Goal: Task Accomplishment & Management: Complete application form

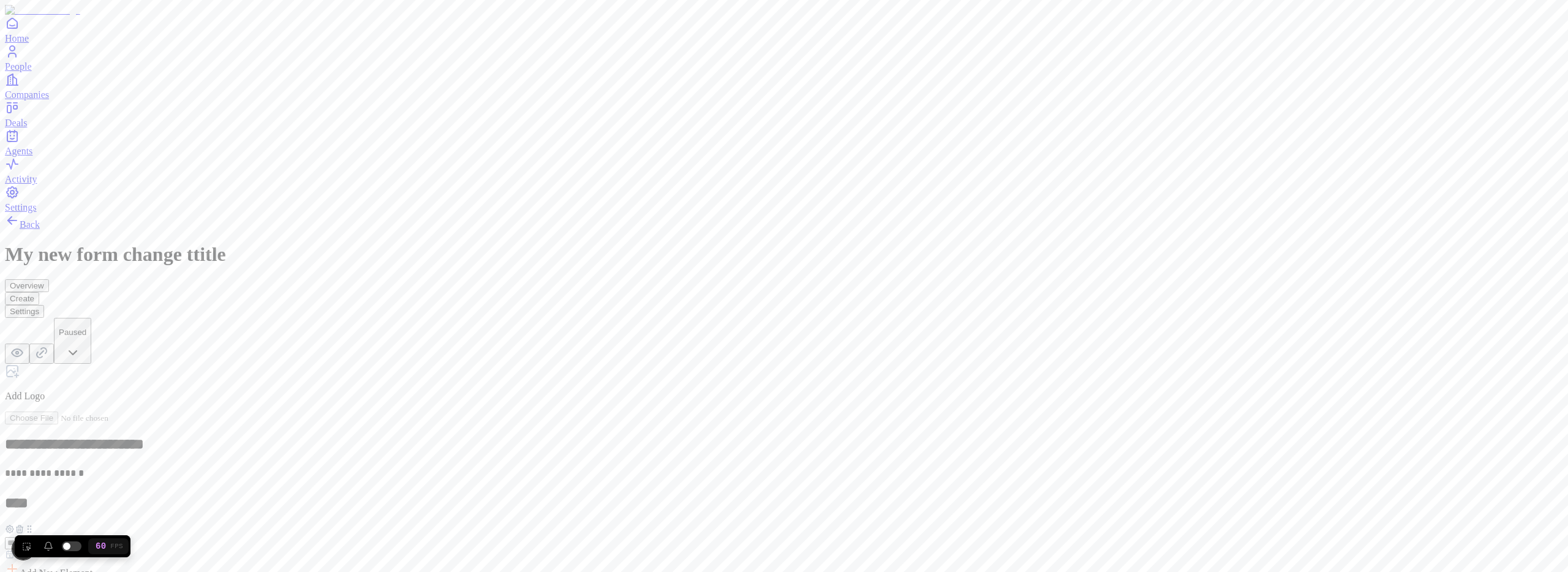
click at [93, 568] on span "Add New Element" at bounding box center [56, 573] width 73 height 11
click at [680, 355] on div "Email" at bounding box center [678, 343] width 74 height 23
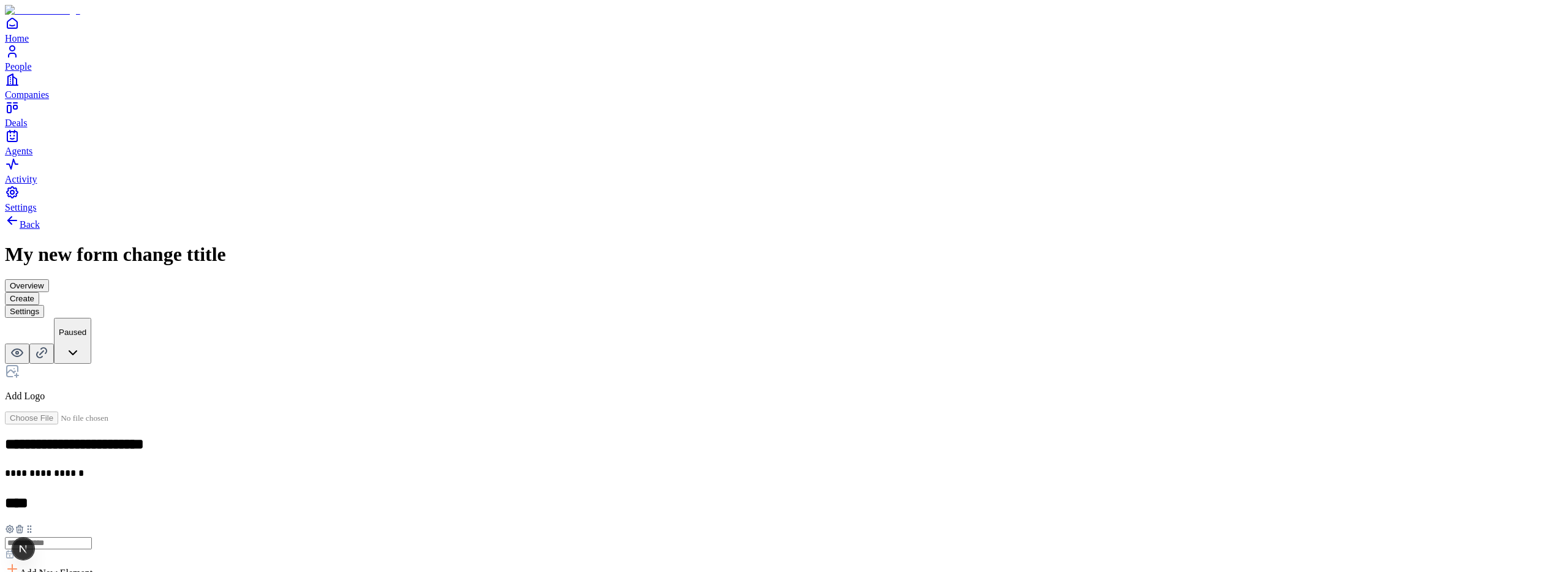
click at [501, 213] on div "**********" at bounding box center [783, 449] width 1557 height 472
click at [716, 448] on div "Number" at bounding box center [678, 444] width 74 height 23
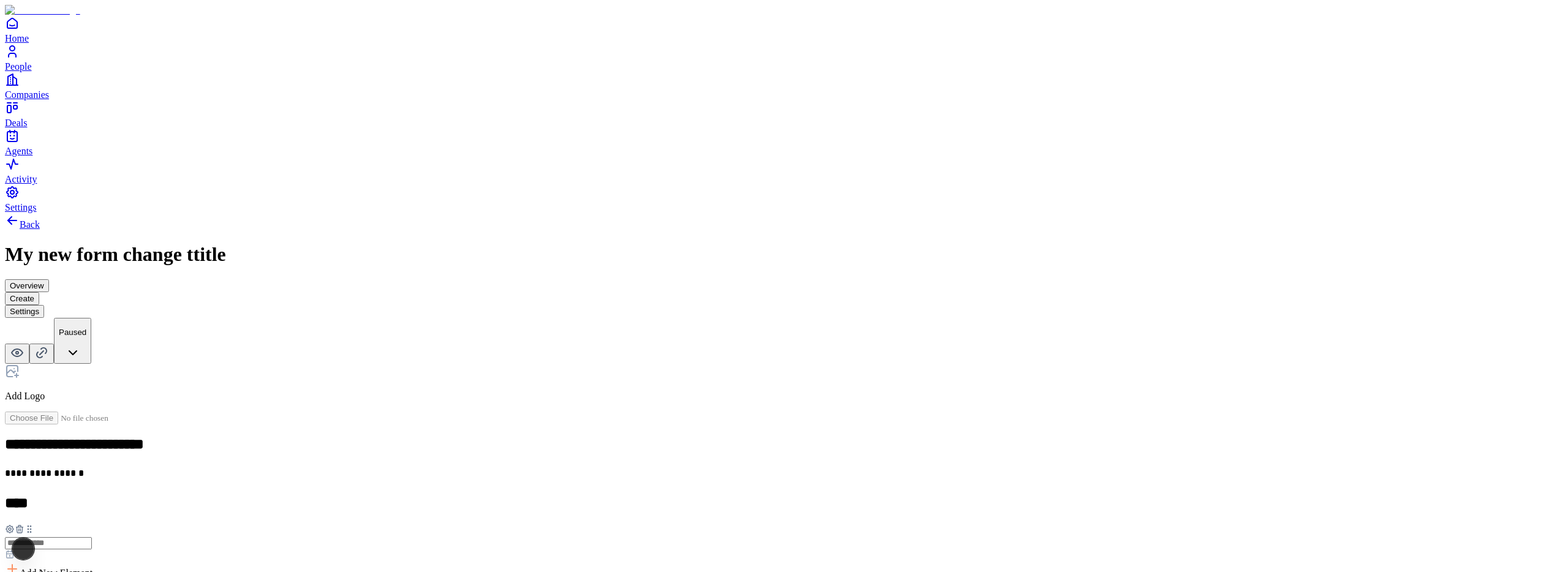
click at [526, 348] on div "**********" at bounding box center [783, 492] width 1557 height 558
drag, startPoint x: 626, startPoint y: 447, endPoint x: 618, endPoint y: 285, distance: 162.2
click at [27, 555] on icon at bounding box center [22, 559] width 10 height 10
drag, startPoint x: 626, startPoint y: 367, endPoint x: 616, endPoint y: 281, distance: 86.6
click at [26, 551] on icon at bounding box center [21, 556] width 10 height 10
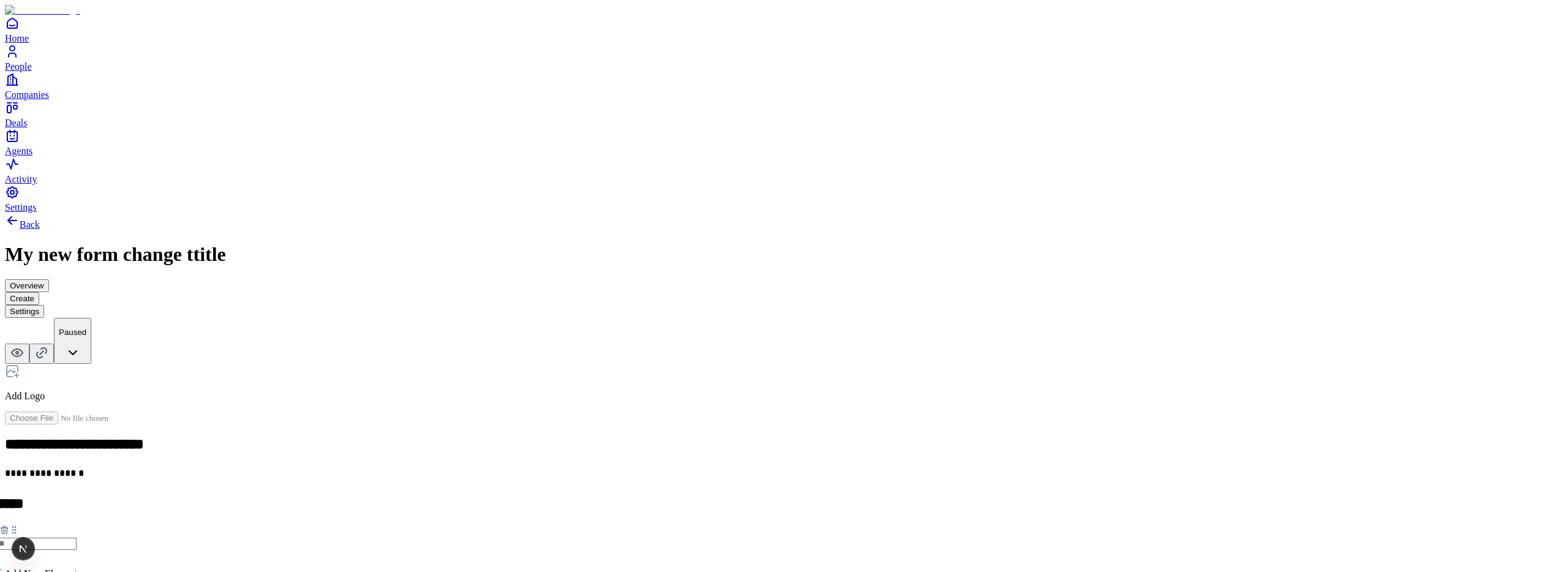
drag, startPoint x: 629, startPoint y: 368, endPoint x: 613, endPoint y: 272, distance: 97.3
click at [19, 525] on icon at bounding box center [14, 530] width 10 height 10
drag, startPoint x: 631, startPoint y: 372, endPoint x: 623, endPoint y: 294, distance: 78.4
click at [26, 542] on icon at bounding box center [21, 547] width 10 height 10
drag, startPoint x: 630, startPoint y: 369, endPoint x: 612, endPoint y: 293, distance: 78.1
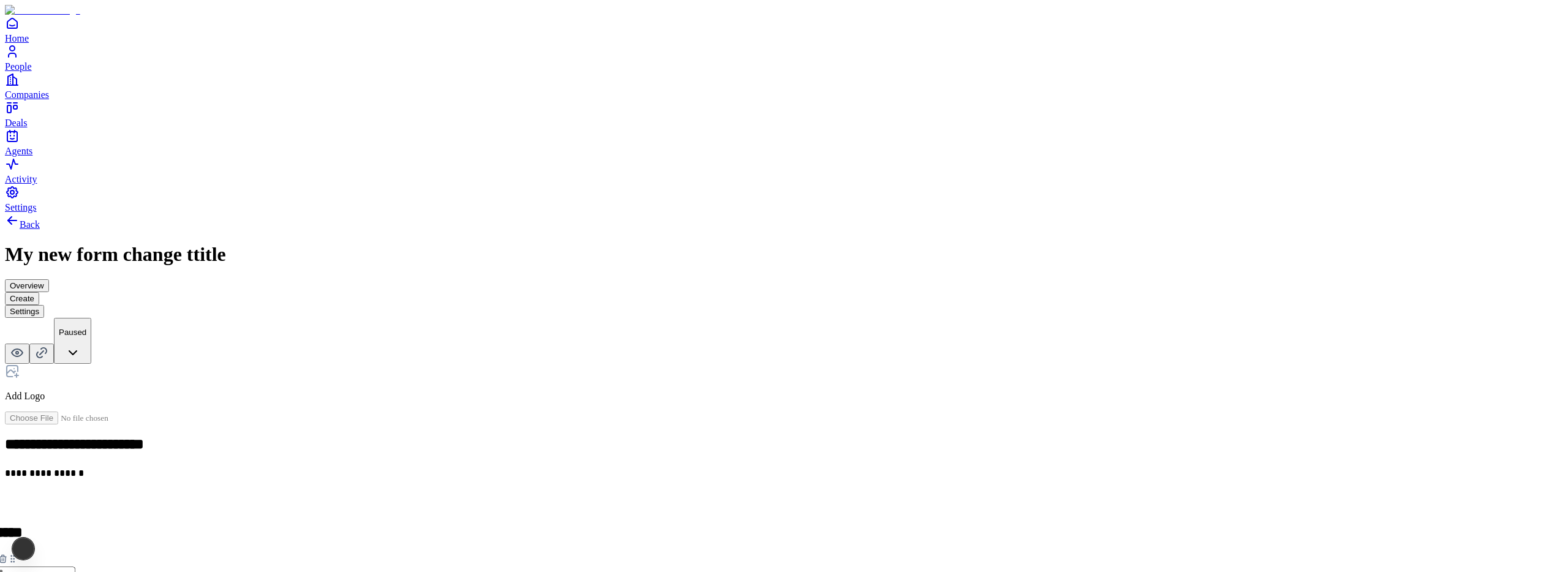
click at [17, 554] on icon at bounding box center [13, 558] width 10 height 10
drag, startPoint x: 625, startPoint y: 443, endPoint x: 620, endPoint y: 259, distance: 184.1
click at [29, 534] on icon at bounding box center [24, 539] width 10 height 10
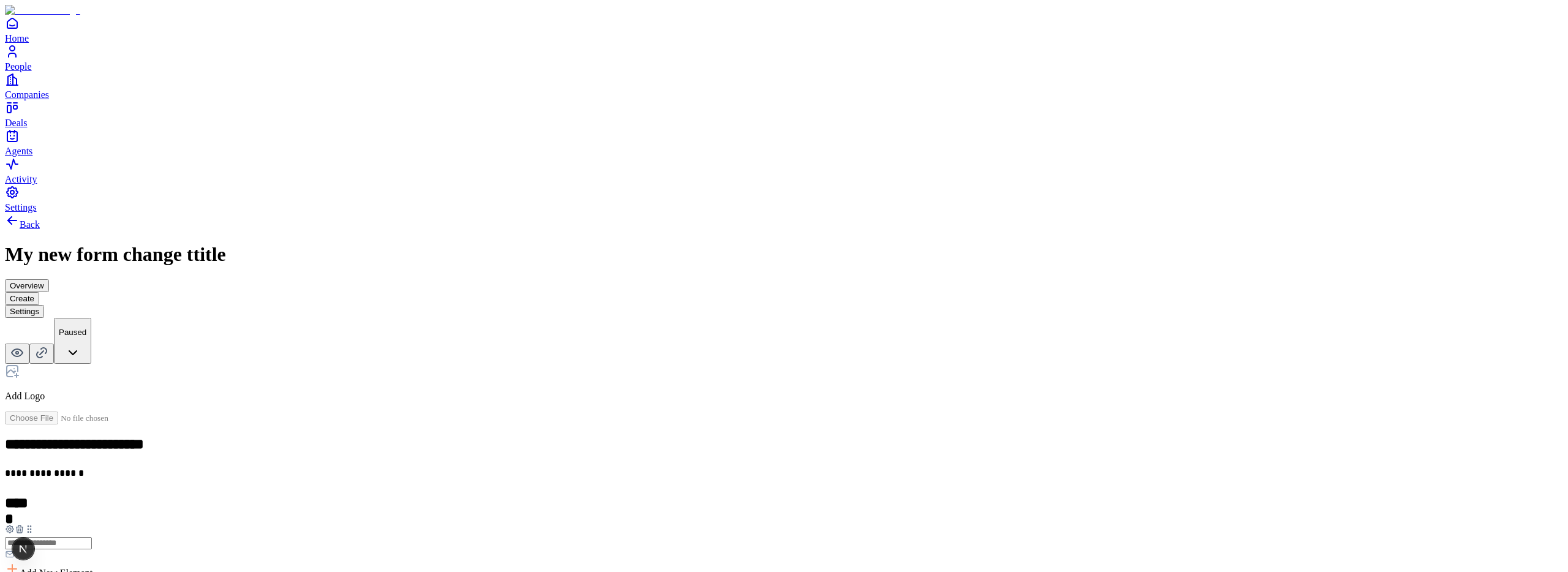
click at [24, 525] on icon at bounding box center [19, 530] width 10 height 10
click at [685, 513] on div "Email" at bounding box center [783, 525] width 1557 height 23
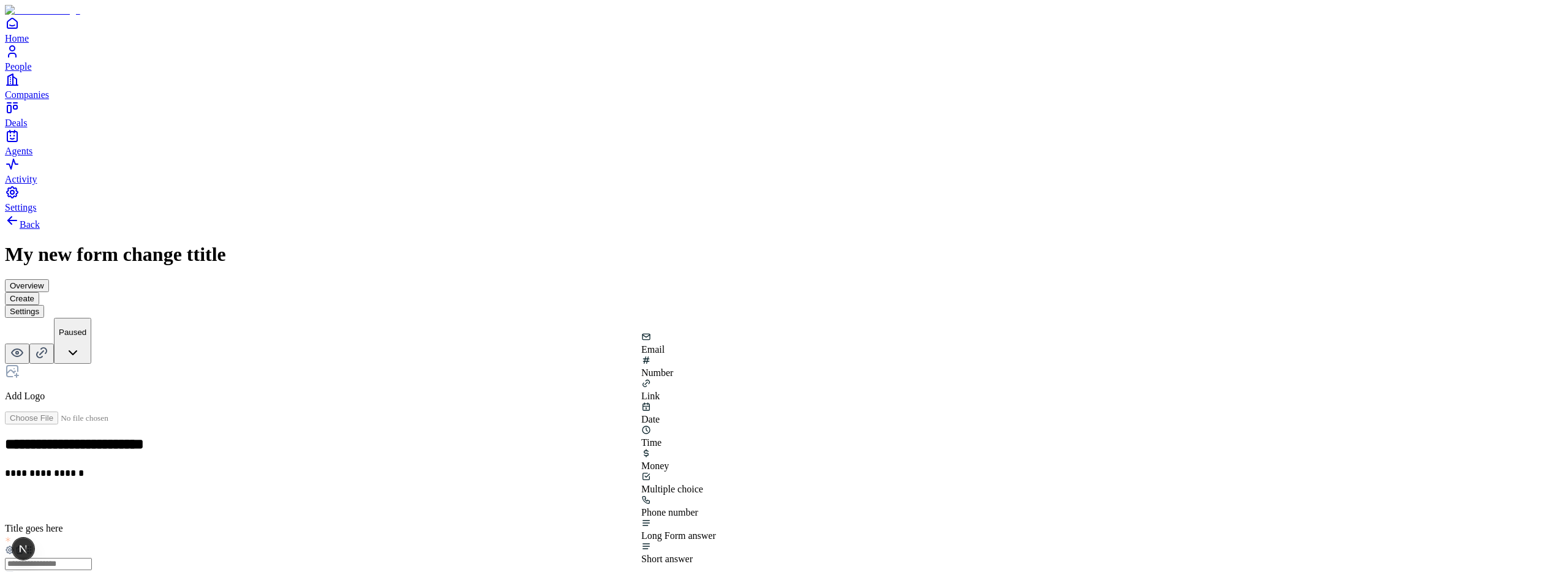
click at [716, 378] on div "Number" at bounding box center [678, 367] width 74 height 23
click at [716, 503] on div "Time" at bounding box center [678, 514] width 74 height 23
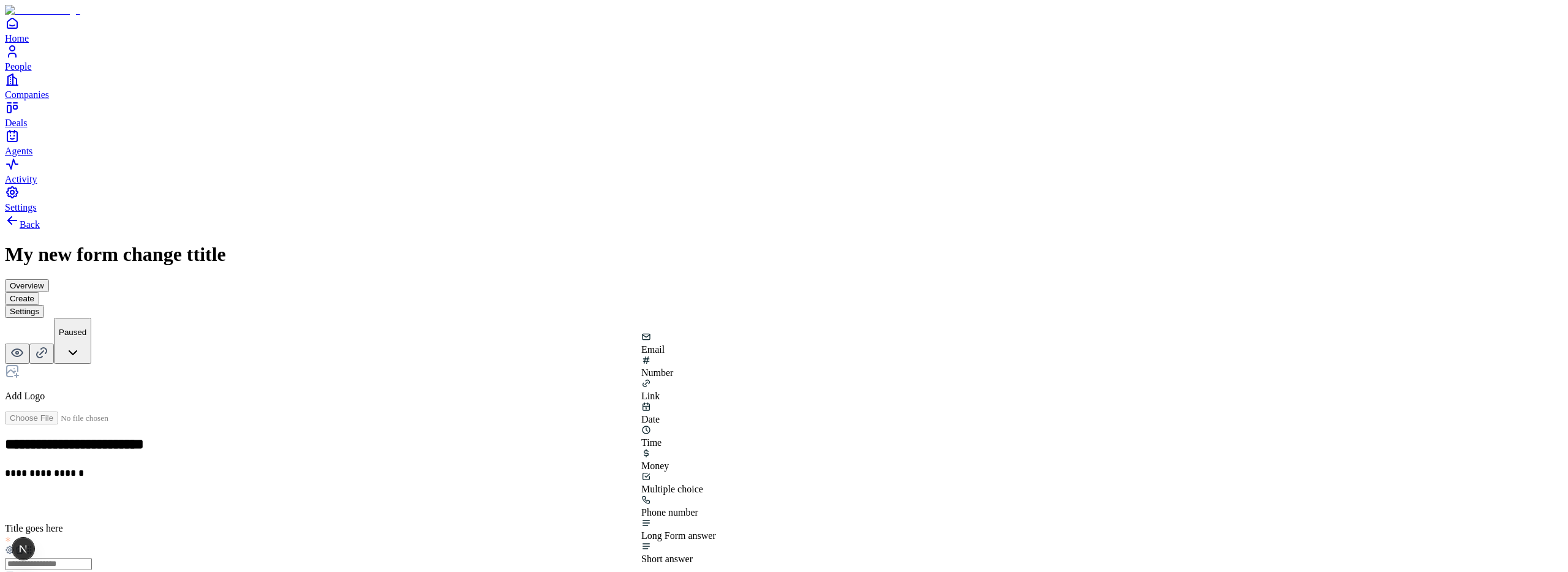
click at [524, 303] on div "**********" at bounding box center [783, 507] width 1557 height 588
click at [662, 495] on h2 at bounding box center [783, 503] width 1557 height 16
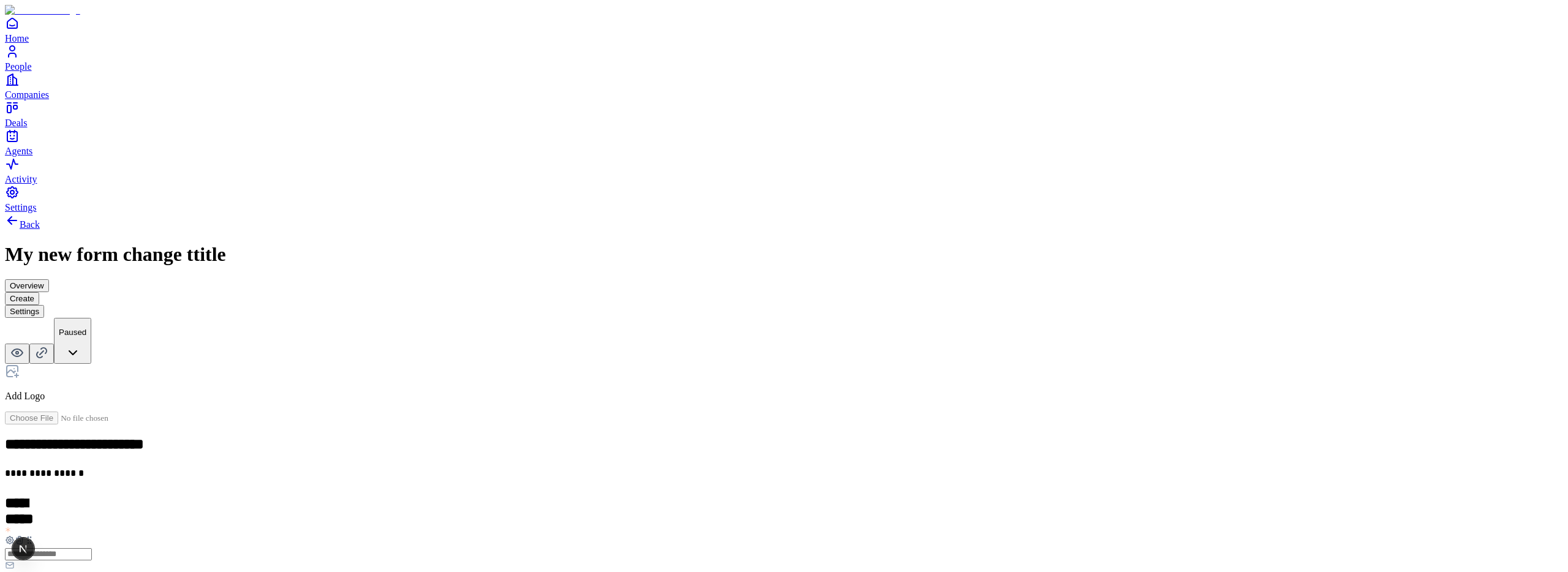
click at [716, 439] on div "Number" at bounding box center [678, 444] width 74 height 23
drag, startPoint x: 624, startPoint y: 447, endPoint x: 625, endPoint y: 372, distance: 75.0
drag, startPoint x: 623, startPoint y: 446, endPoint x: 632, endPoint y: 355, distance: 91.4
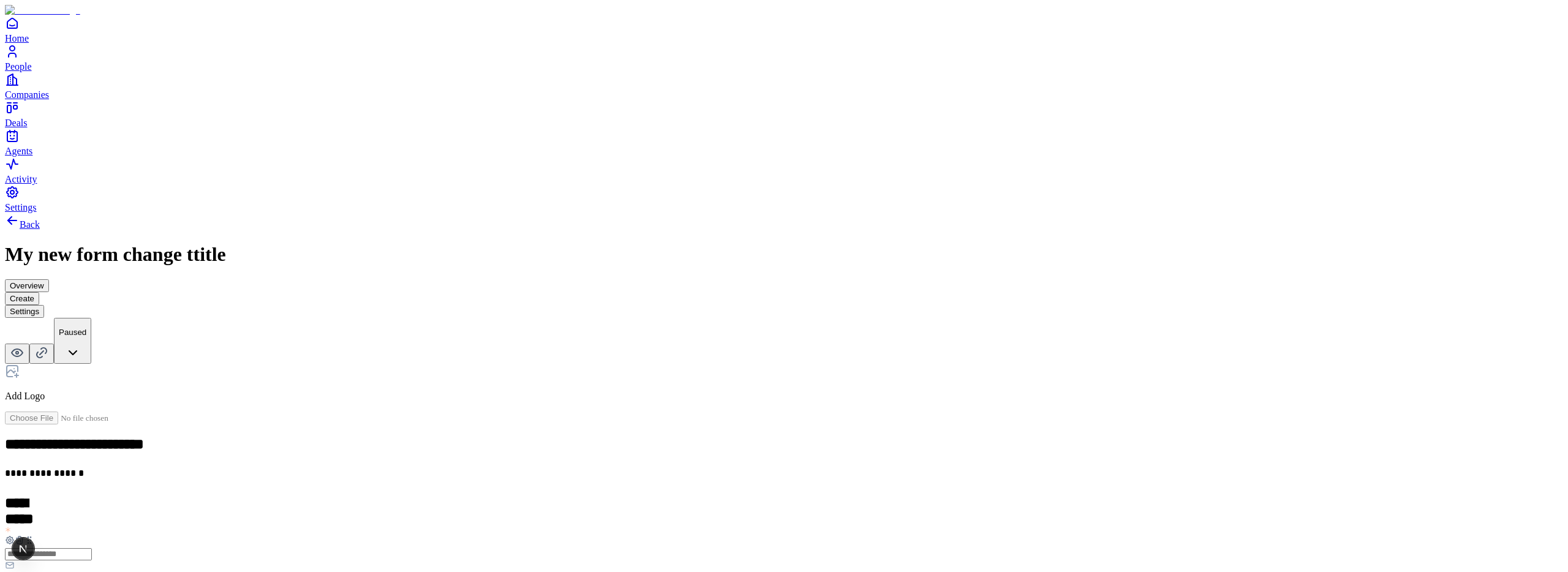
drag, startPoint x: 625, startPoint y: 299, endPoint x: 625, endPoint y: 228, distance: 71.0
click at [34, 557] on icon at bounding box center [29, 561] width 10 height 10
drag, startPoint x: 624, startPoint y: 445, endPoint x: 608, endPoint y: 276, distance: 169.8
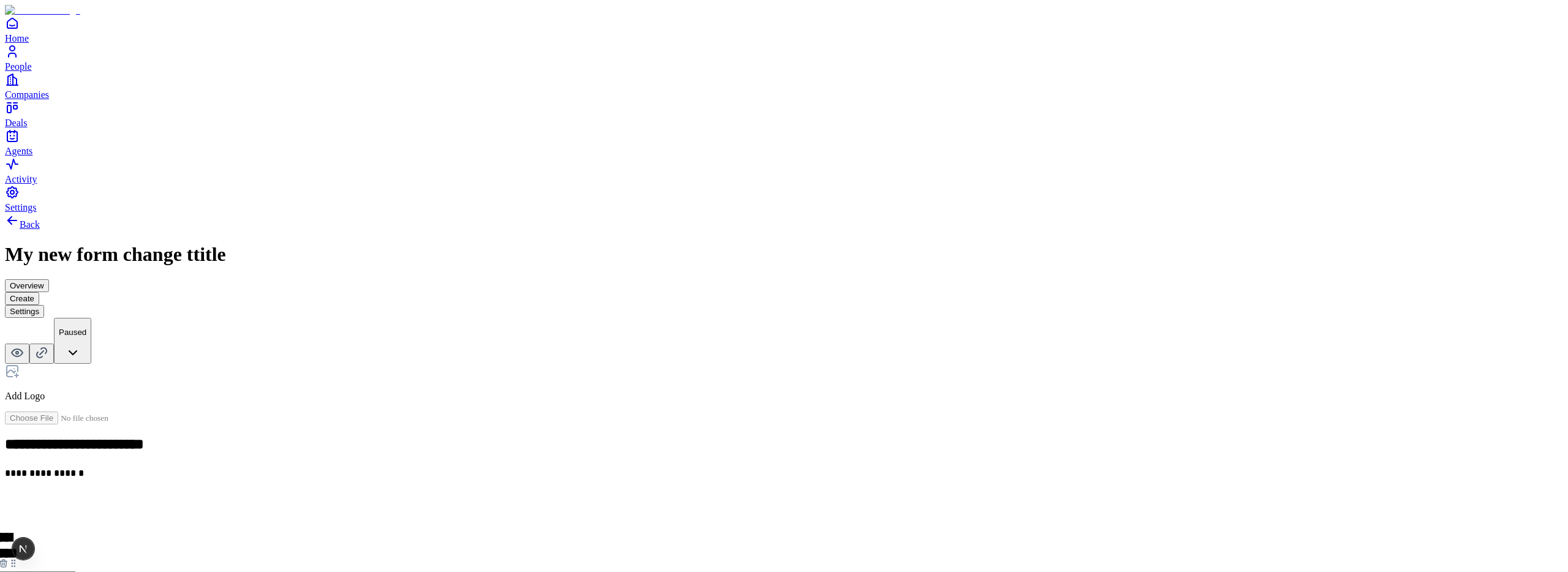
click at [18, 558] on icon at bounding box center [14, 563] width 10 height 10
click at [93, 568] on span "Add New Element" at bounding box center [56, 573] width 73 height 11
click at [713, 378] on div "Link" at bounding box center [675, 390] width 74 height 23
drag, startPoint x: 615, startPoint y: 455, endPoint x: 615, endPoint y: 448, distance: 7.0
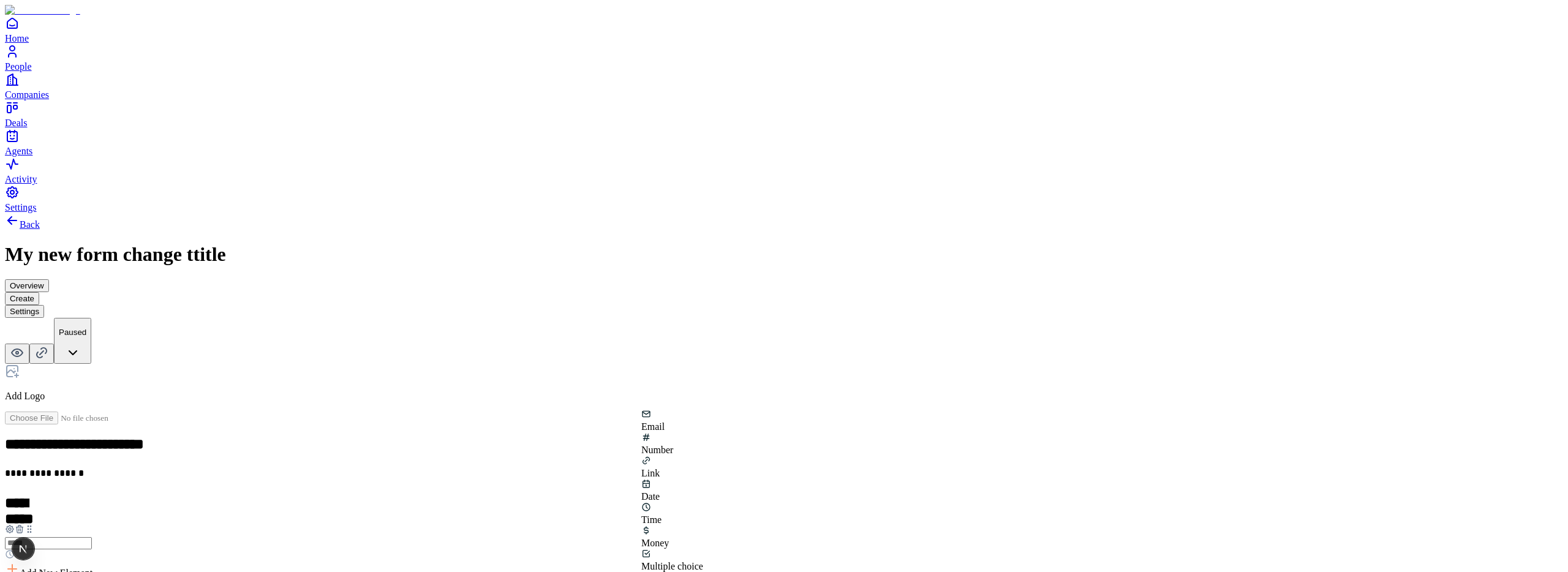
click at [680, 432] on div "Email" at bounding box center [678, 421] width 74 height 23
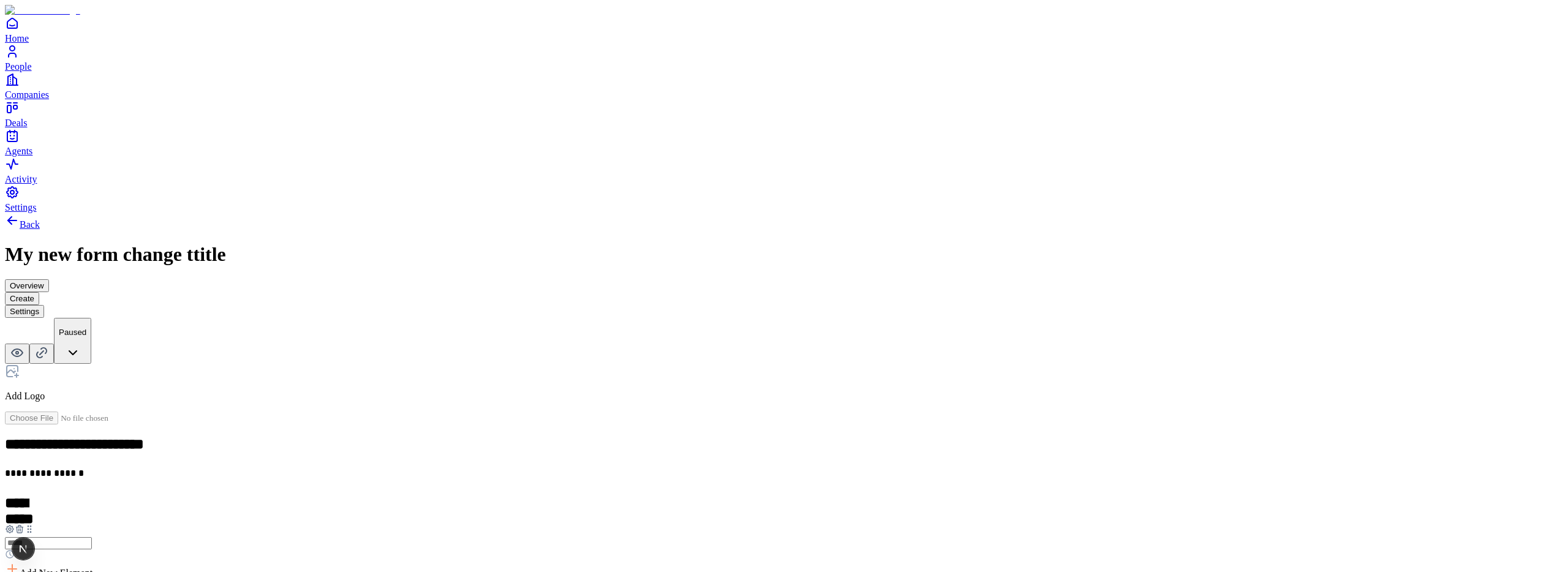
click at [19, 561] on icon at bounding box center [12, 568] width 14 height 14
click at [716, 357] on div "Number" at bounding box center [678, 367] width 74 height 23
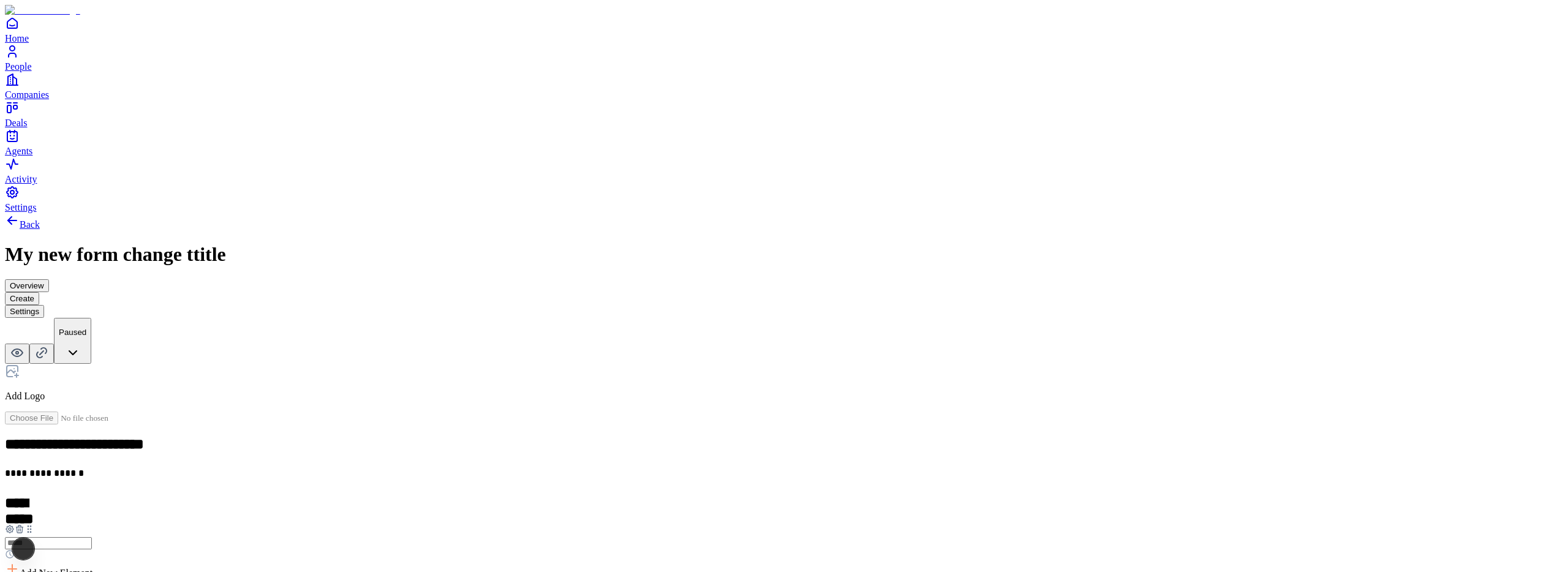
click at [485, 318] on div "**********" at bounding box center [783, 497] width 1557 height 568
click at [93, 568] on span "Add New Element" at bounding box center [56, 573] width 73 height 11
click at [716, 378] on div "Link" at bounding box center [678, 390] width 74 height 23
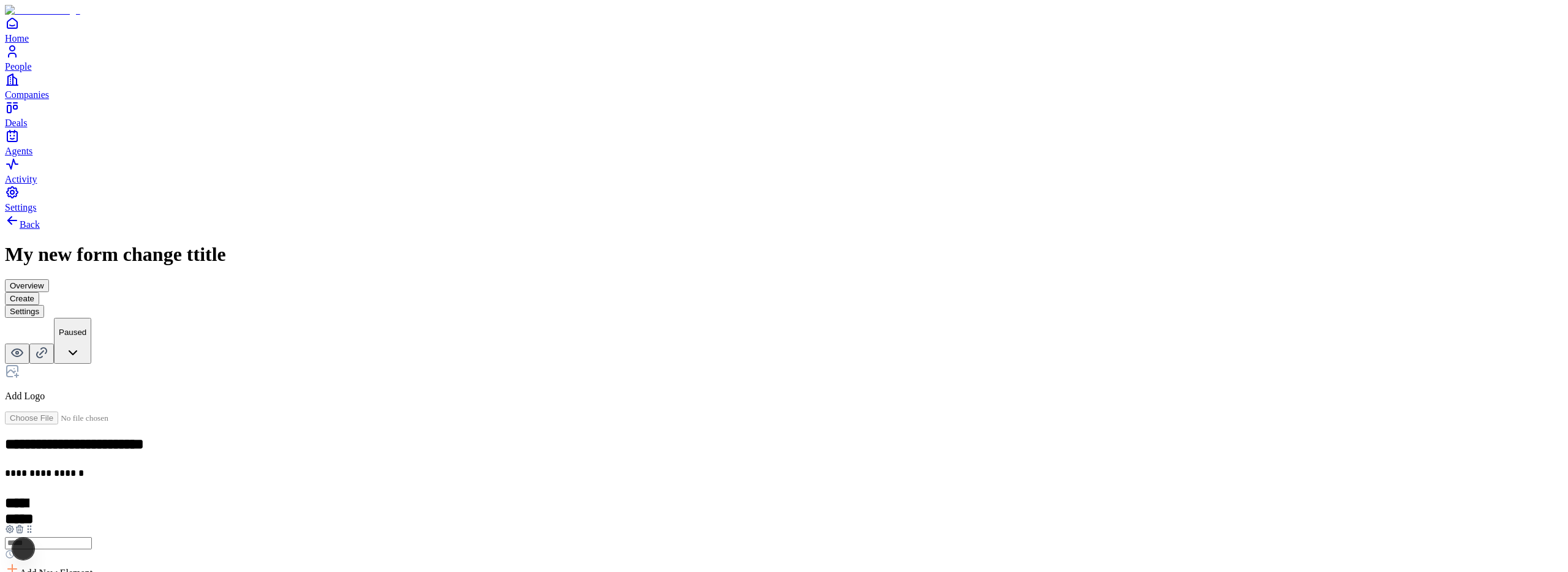
scroll to position [0, 0]
click at [93, 568] on span "Add New Element" at bounding box center [56, 573] width 73 height 11
click at [716, 378] on div "Number" at bounding box center [678, 372] width 74 height 11
click at [756, 536] on div "Number" at bounding box center [783, 548] width 1557 height 23
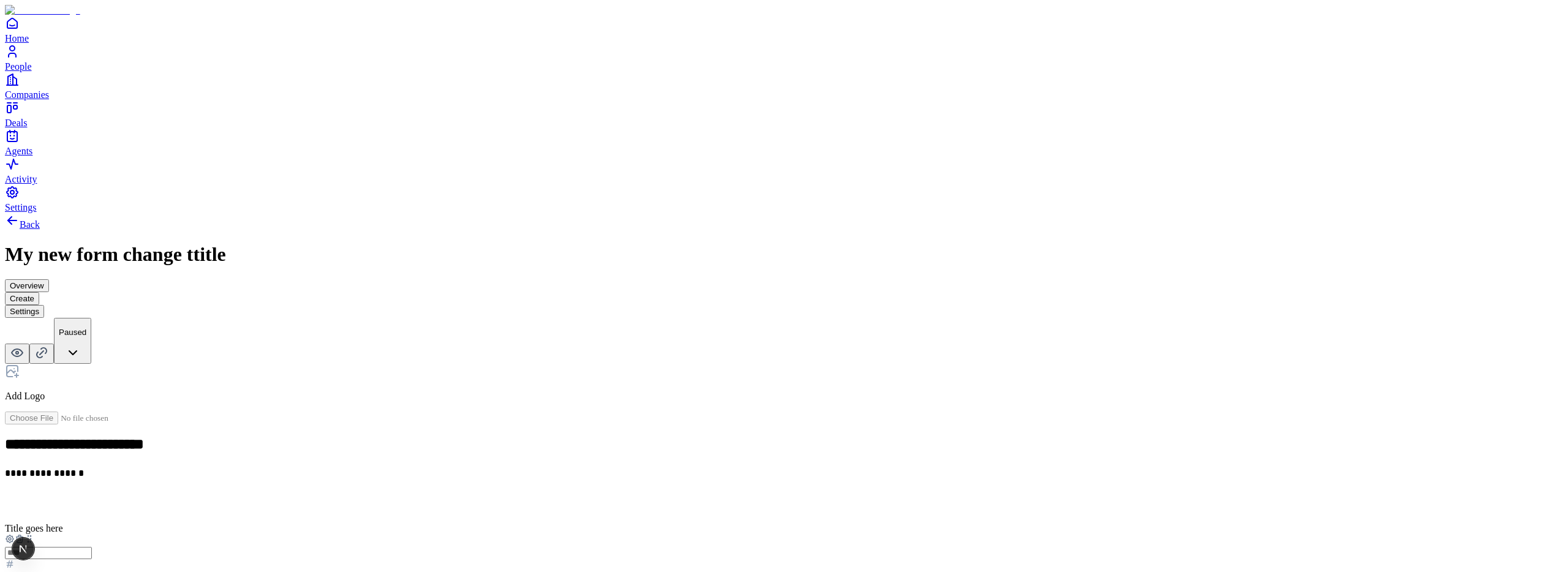
click at [663, 495] on h2 at bounding box center [783, 503] width 1557 height 16
click at [93, 568] on span "Add New Element" at bounding box center [56, 573] width 73 height 11
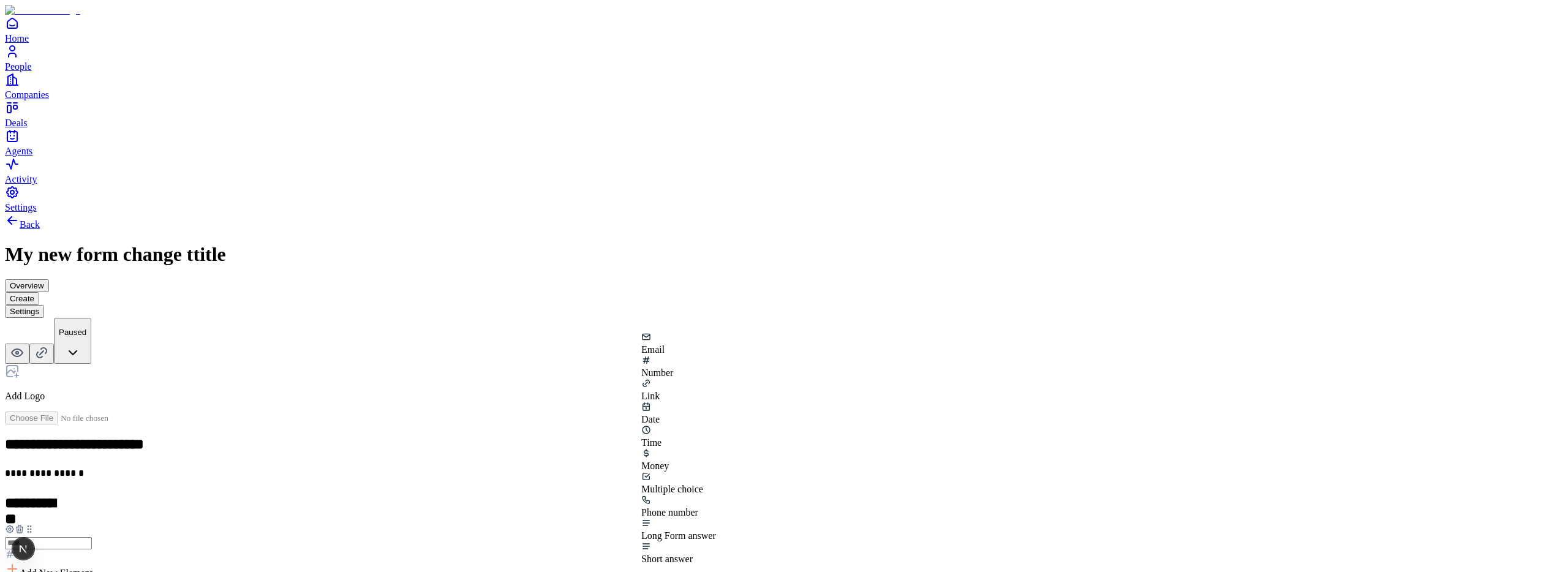
click at [716, 507] on div "Phone number" at bounding box center [678, 512] width 74 height 11
click at [481, 329] on div "**********" at bounding box center [783, 444] width 1557 height 462
click at [93, 568] on span "Add New Element" at bounding box center [56, 573] width 73 height 11
click at [716, 425] on div "Time" at bounding box center [678, 437] width 74 height 23
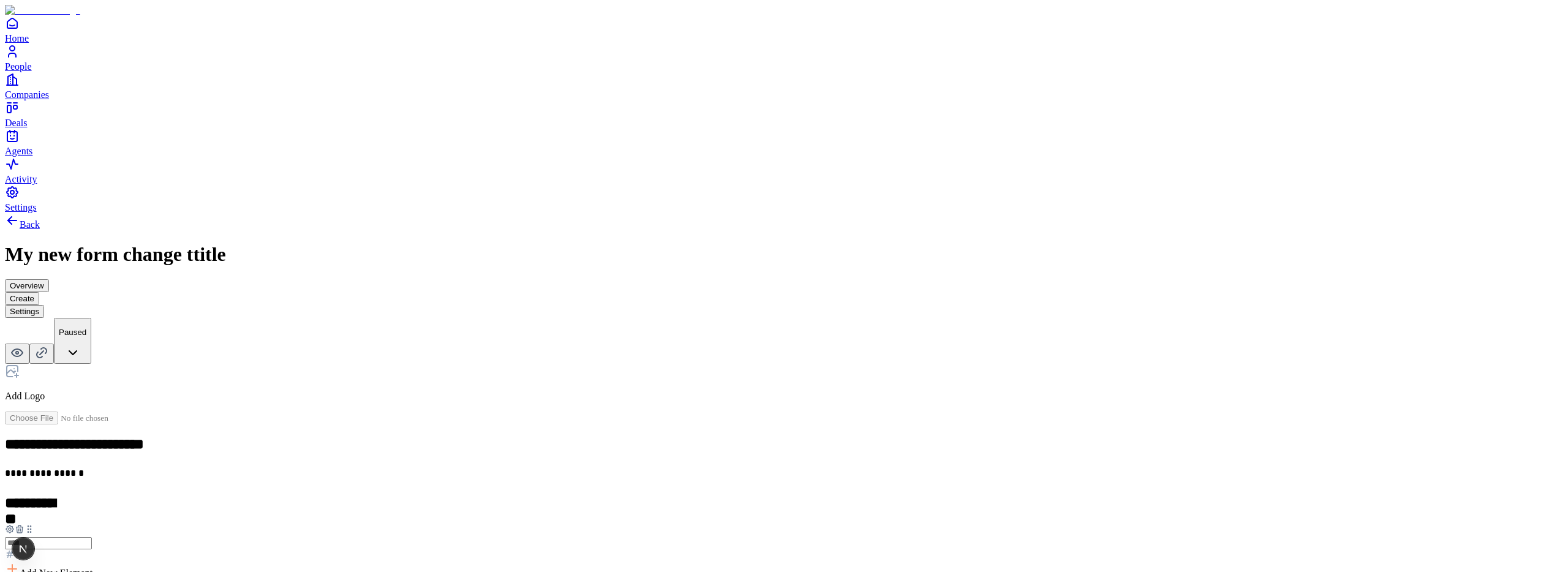
click at [439, 345] on div "**********" at bounding box center [783, 492] width 1557 height 558
click at [93, 568] on span "Add New Element" at bounding box center [56, 573] width 73 height 11
drag, startPoint x: 731, startPoint y: 374, endPoint x: 711, endPoint y: 375, distance: 20.0
click at [716, 375] on div "Number" at bounding box center [678, 367] width 74 height 23
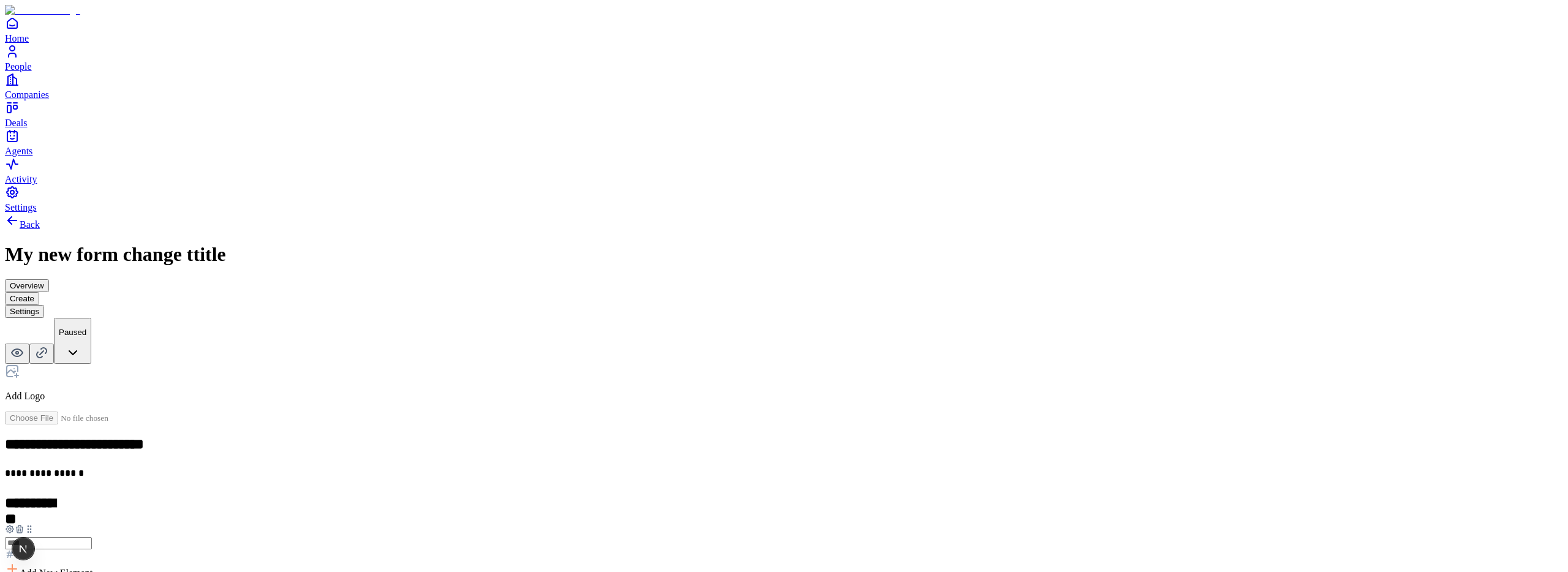
scroll to position [68, 0]
click at [1114, 400] on div "**********" at bounding box center [783, 540] width 1557 height 654
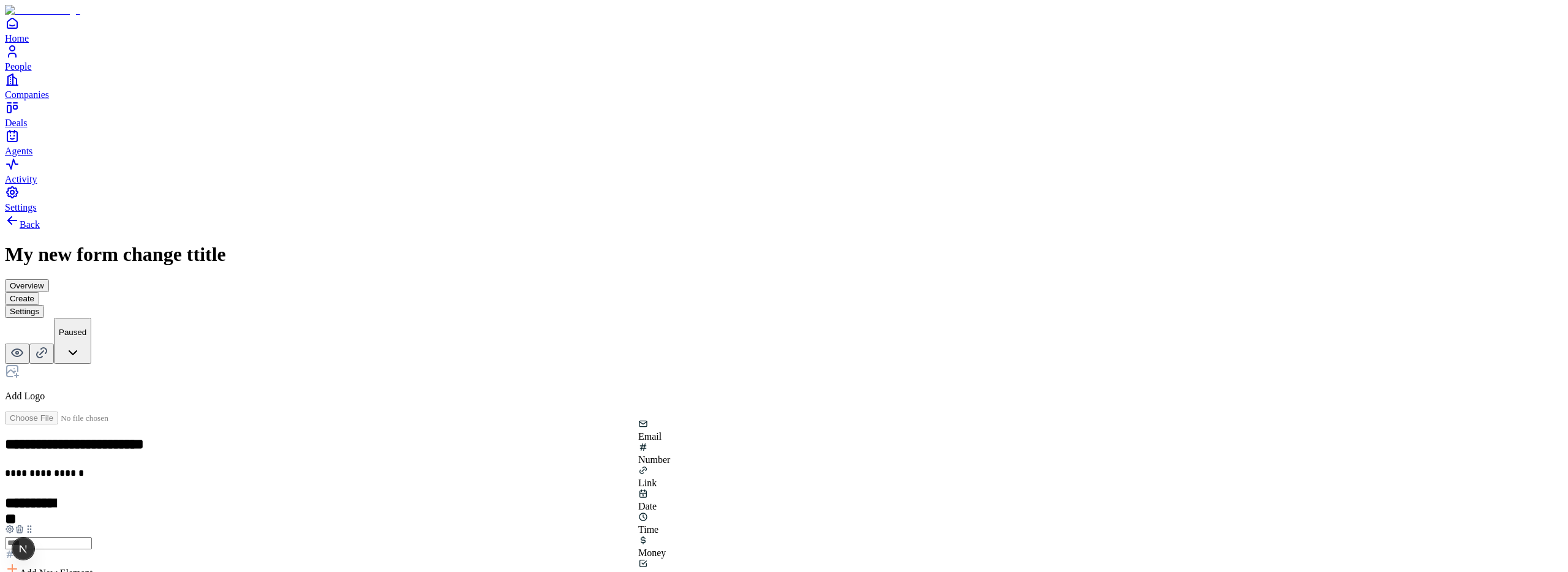
click at [646, 535] on div "Money" at bounding box center [675, 547] width 74 height 23
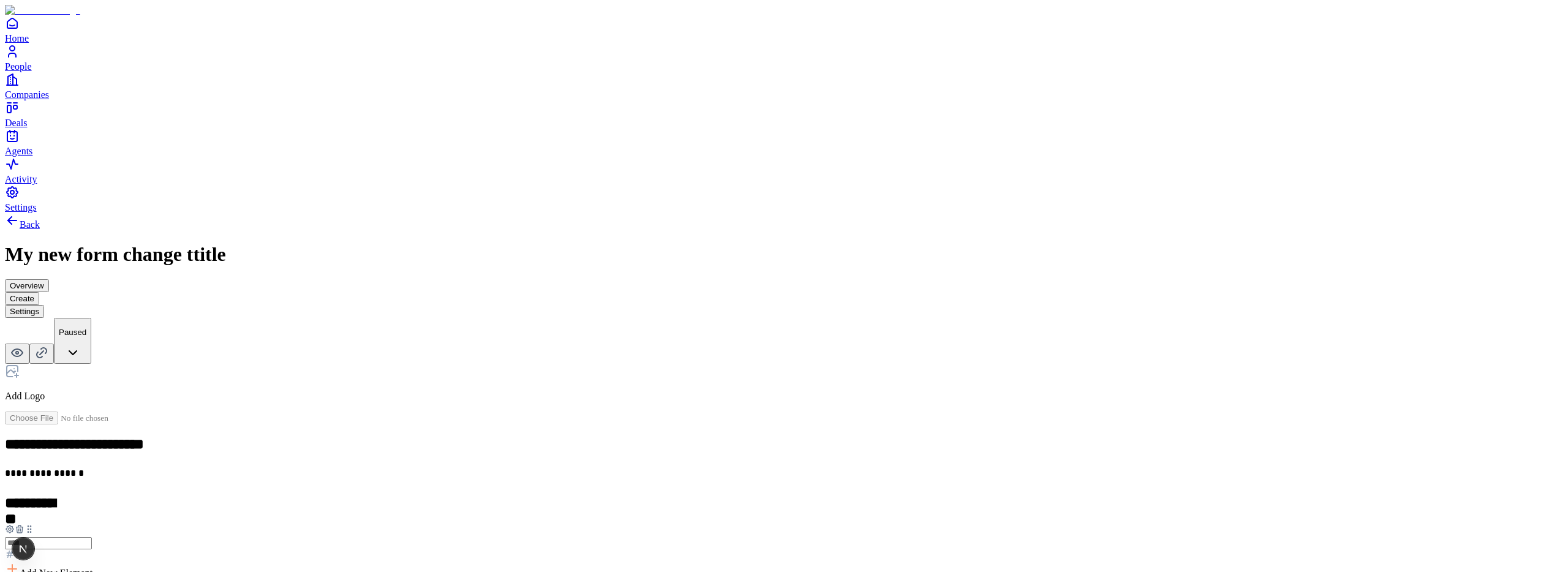
scroll to position [145, 0]
click at [93, 568] on span "Add New Element" at bounding box center [56, 573] width 73 height 11
click at [713, 350] on div "Phone number" at bounding box center [675, 362] width 74 height 23
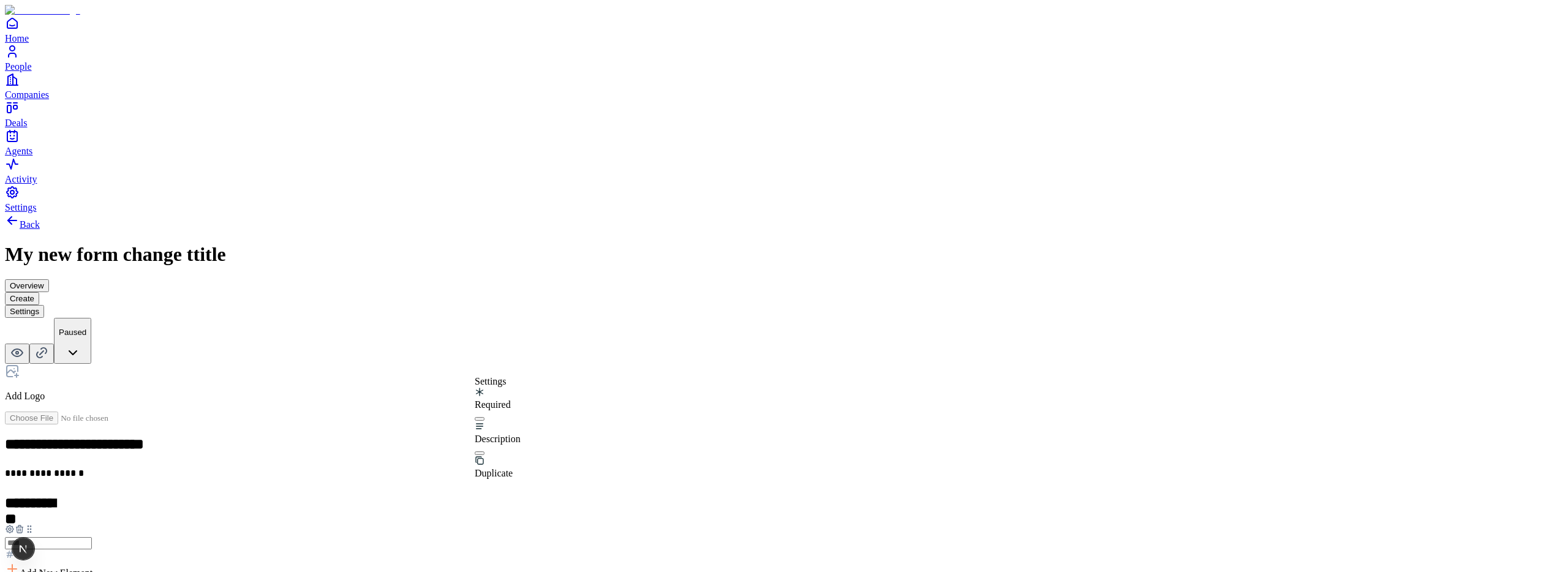
click at [484, 417] on button "button" at bounding box center [479, 419] width 10 height 4
type button "on"
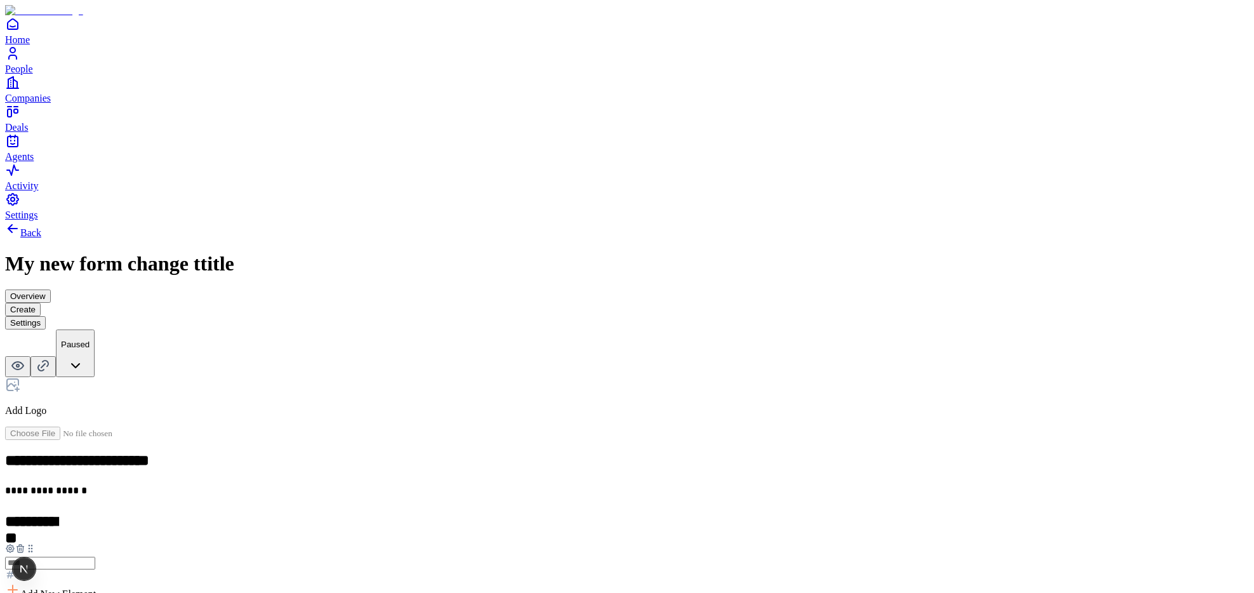
click at [316, 432] on button "button" at bounding box center [311, 434] width 10 height 4
type button "on"
click at [316, 432] on button "button" at bounding box center [311, 434] width 10 height 4
click at [15, 544] on icon at bounding box center [10, 549] width 10 height 10
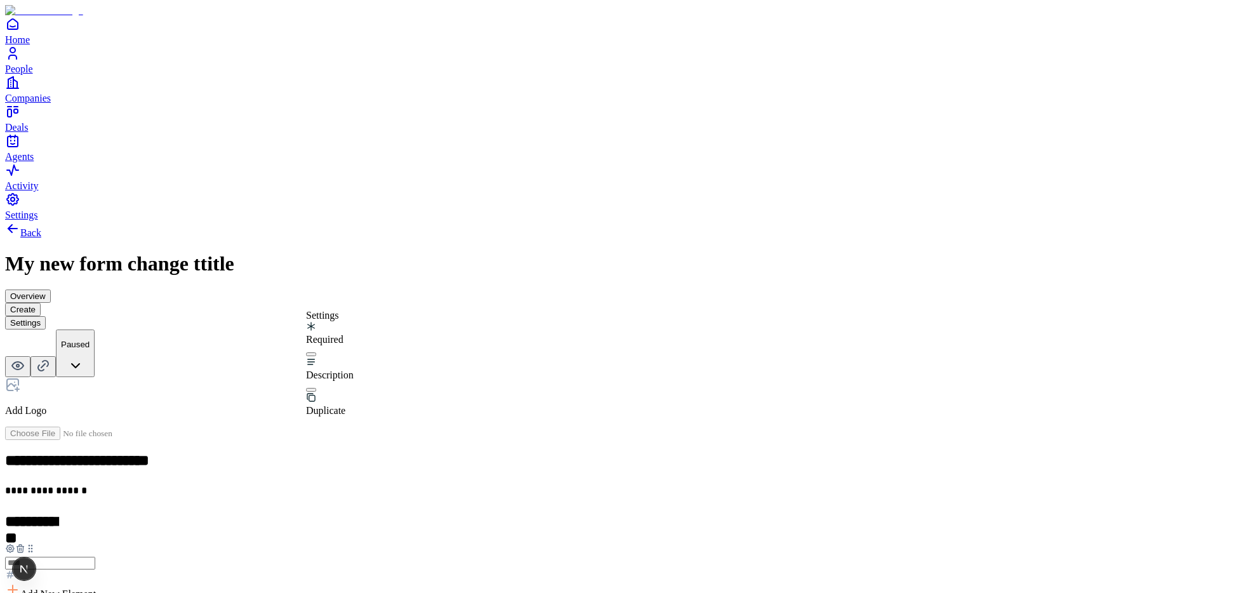
click at [316, 352] on button "button" at bounding box center [311, 354] width 10 height 4
type button "on"
click at [14, 556] on icon at bounding box center [10, 560] width 8 height 8
click at [316, 352] on button "button" at bounding box center [311, 354] width 10 height 4
click at [15, 544] on icon at bounding box center [10, 549] width 10 height 10
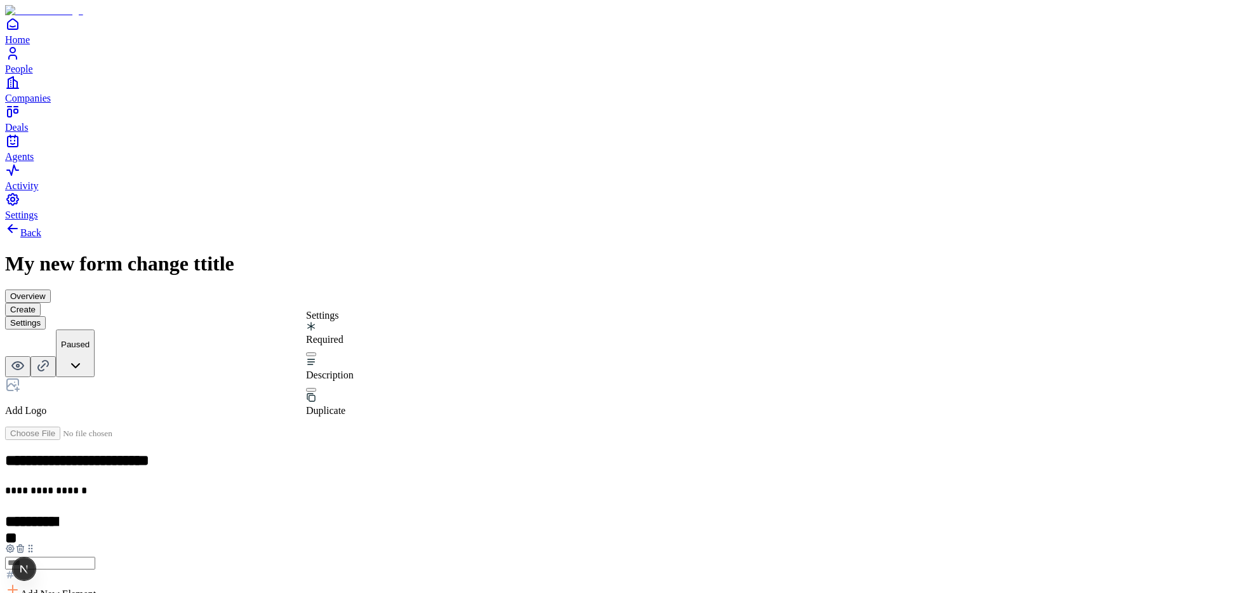
click at [316, 352] on button "button" at bounding box center [311, 354] width 10 height 4
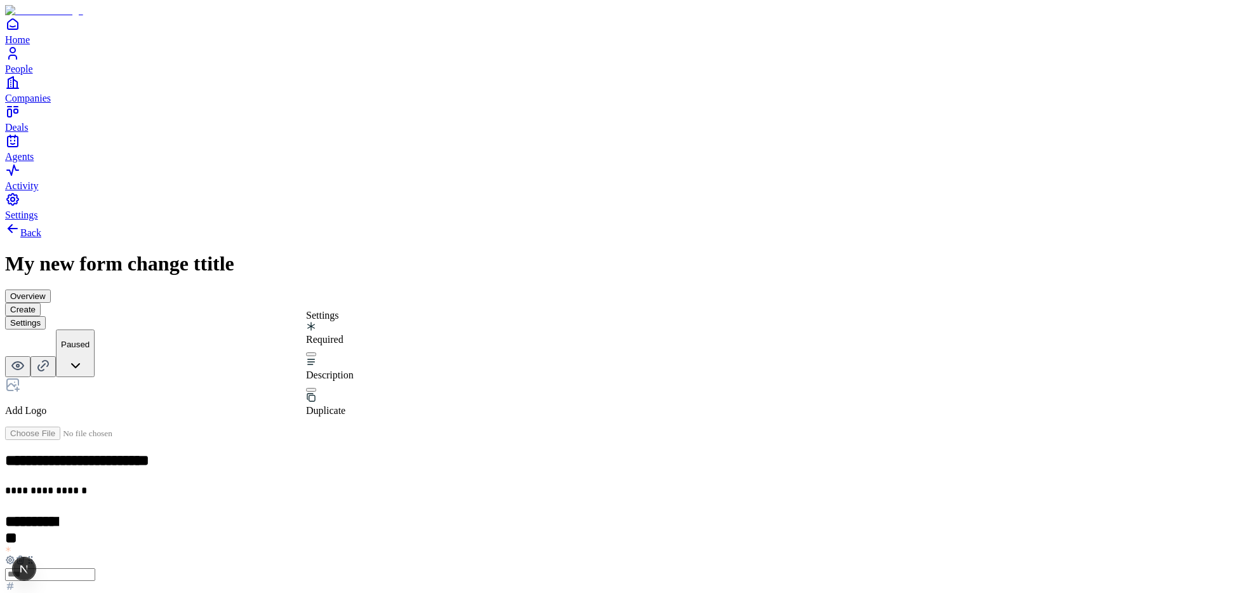
click at [316, 352] on button "button" at bounding box center [311, 354] width 10 height 4
click at [316, 388] on button "button" at bounding box center [311, 390] width 10 height 4
drag, startPoint x: 413, startPoint y: 477, endPoint x: 434, endPoint y: 458, distance: 28.3
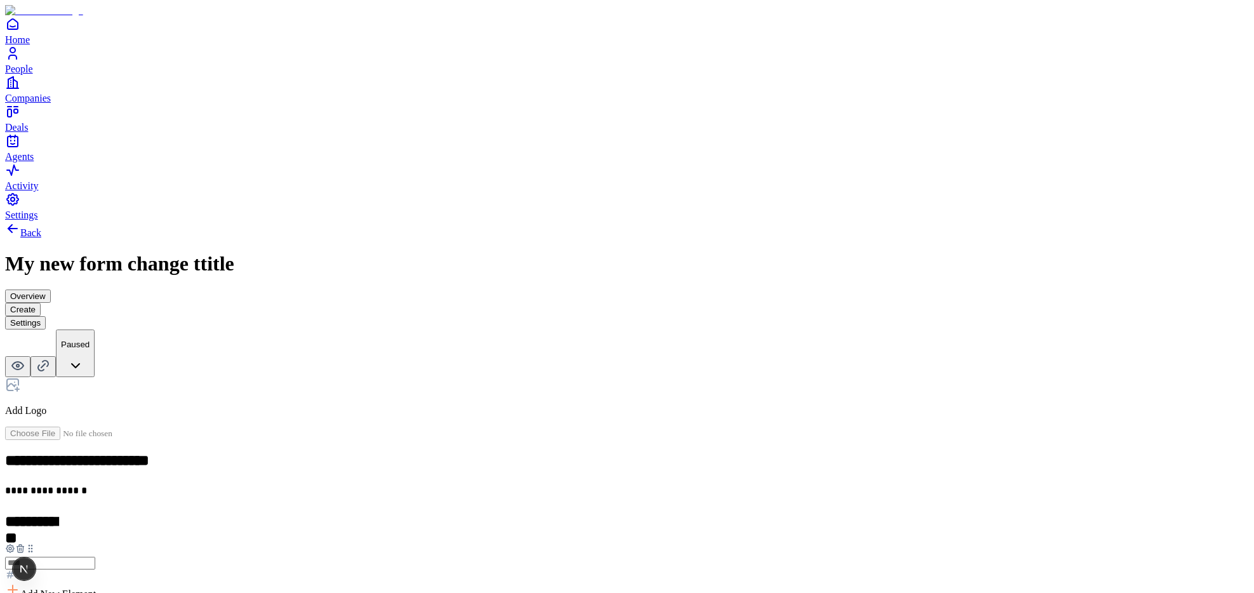
click at [316, 432] on button "button" at bounding box center [311, 434] width 10 height 4
click at [316, 468] on button "button" at bounding box center [311, 470] width 10 height 4
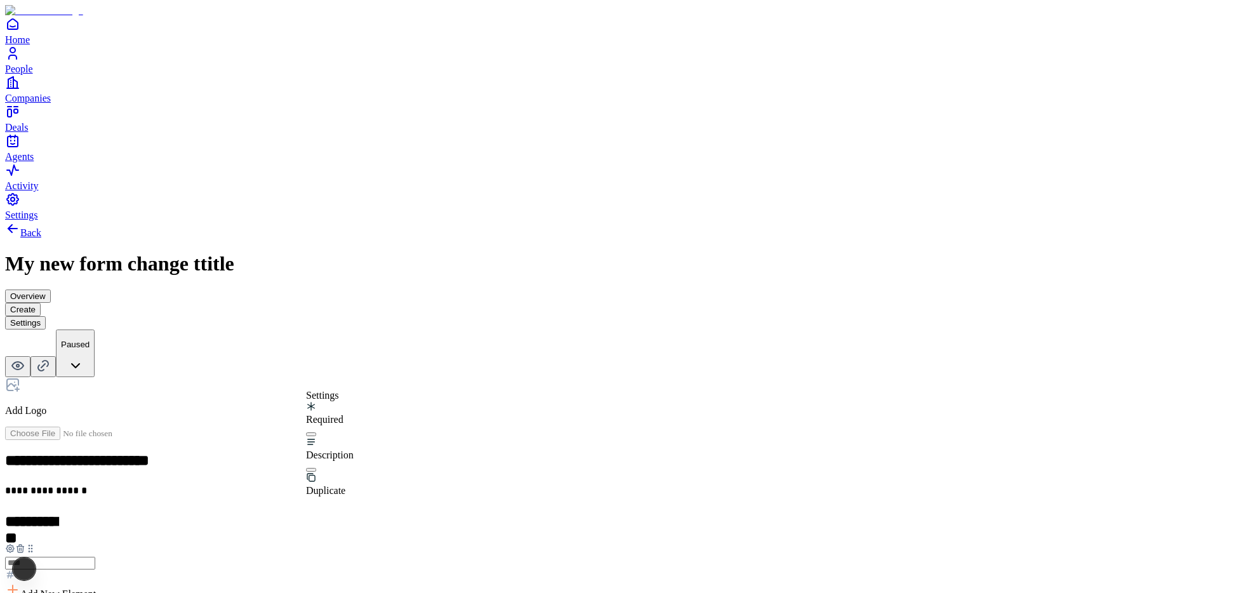
click at [96, 589] on span "Add New Element" at bounding box center [58, 594] width 76 height 11
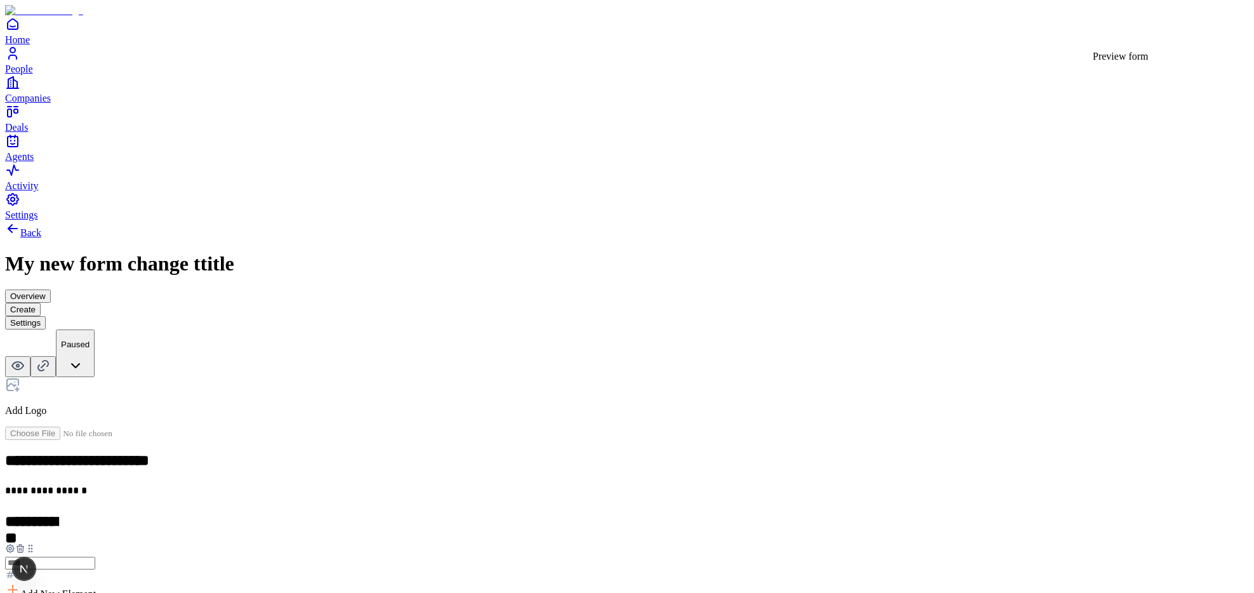
click at [25, 358] on icon at bounding box center [17, 365] width 15 height 15
click at [96, 589] on span "Add New Element" at bounding box center [58, 594] width 76 height 11
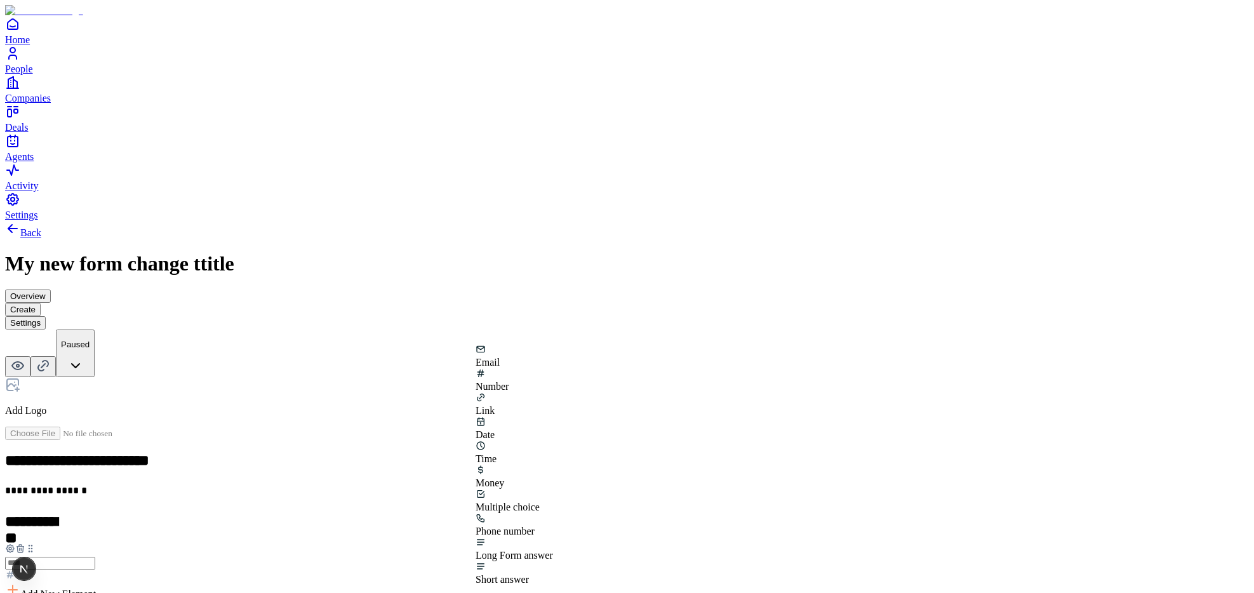
click at [15, 544] on icon at bounding box center [10, 549] width 10 height 10
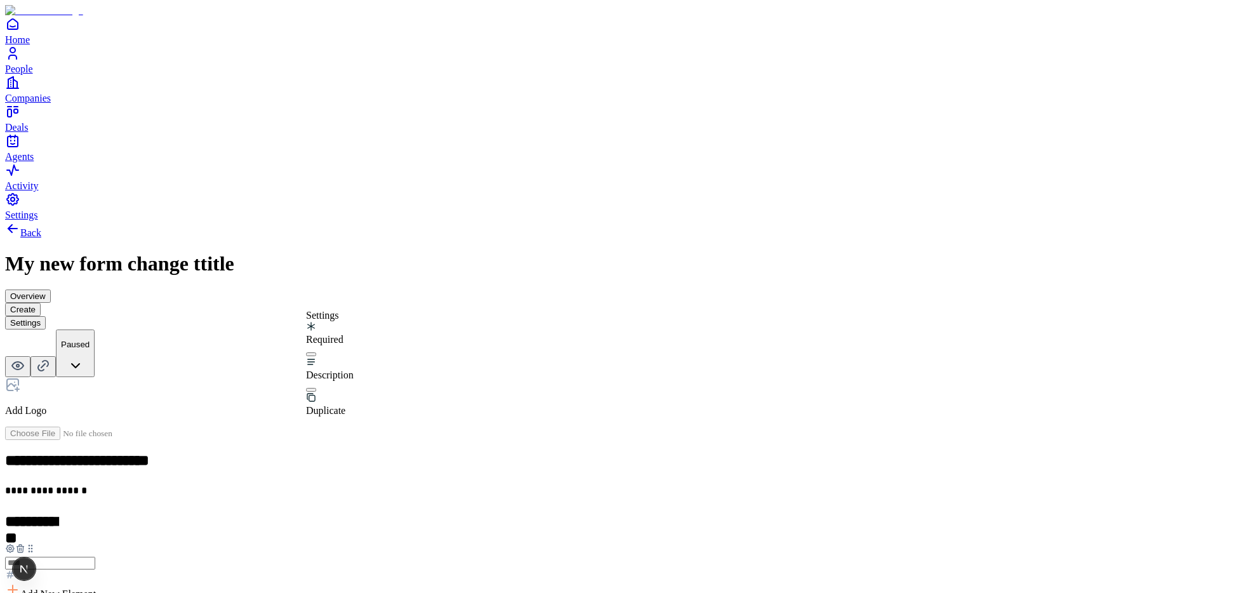
click at [316, 352] on button "button" at bounding box center [311, 354] width 10 height 4
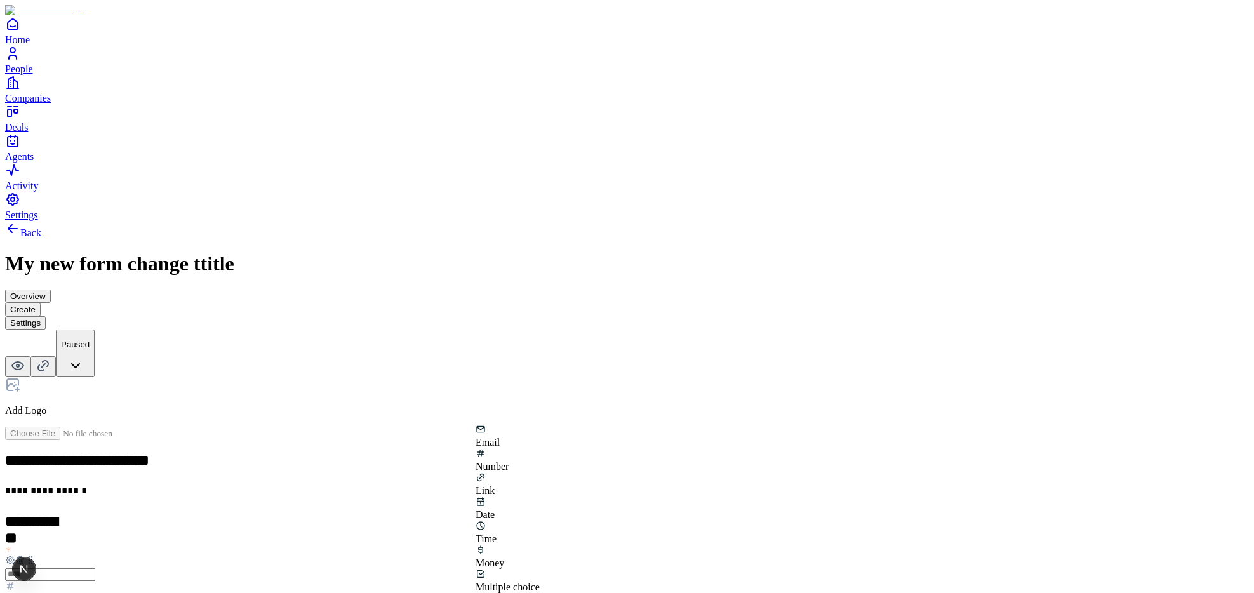
click at [889, 592] on div "Add New Element" at bounding box center [627, 603] width 1244 height 18
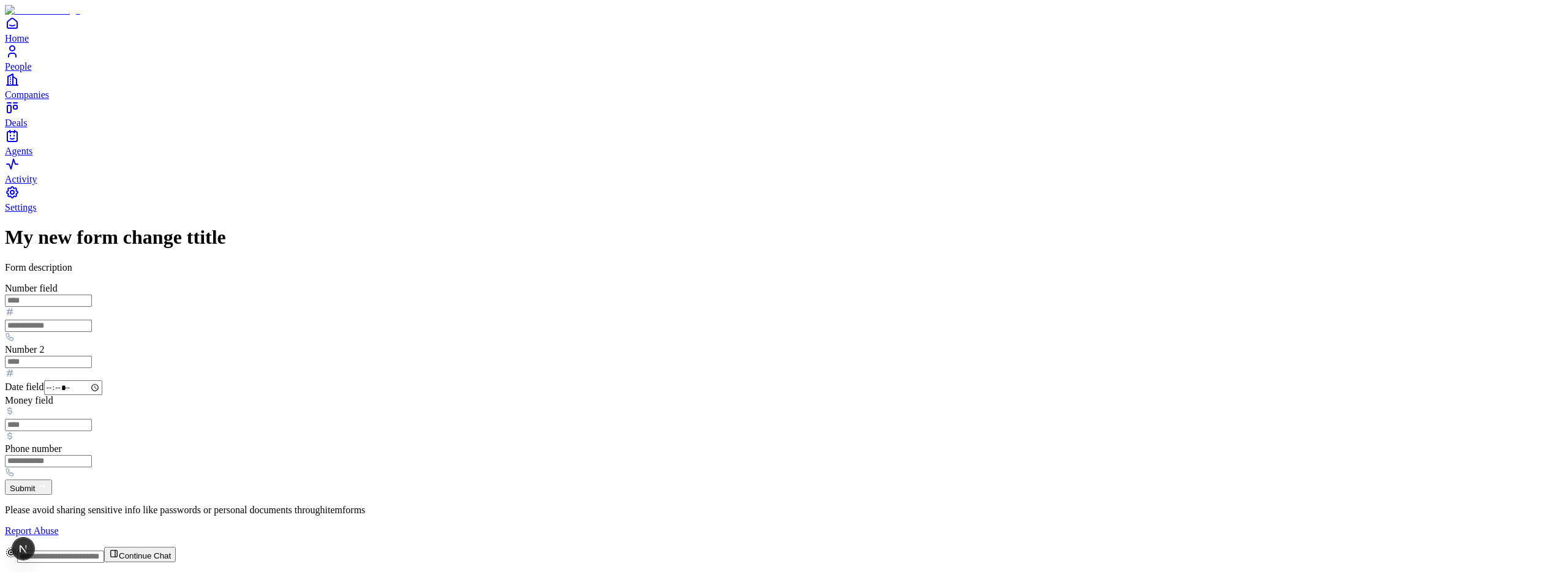
click at [92, 294] on input "Number field" at bounding box center [48, 300] width 87 height 13
click at [92, 319] on input "tel" at bounding box center [48, 325] width 87 height 13
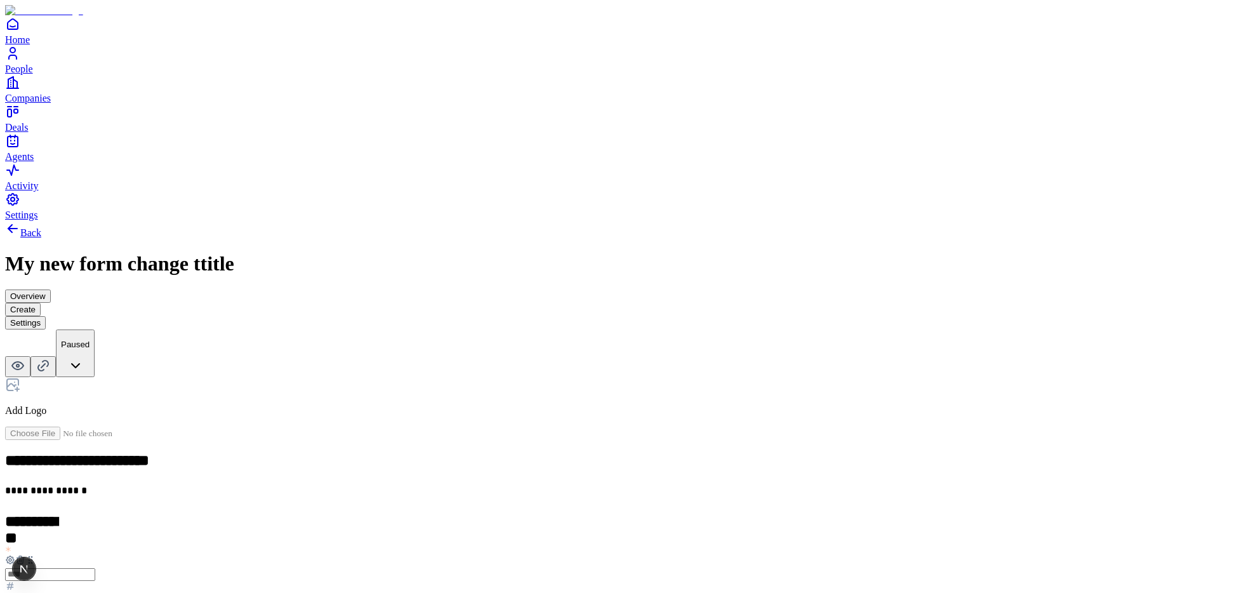
click at [15, 555] on icon at bounding box center [10, 560] width 10 height 10
click at [316, 388] on button "button" at bounding box center [311, 390] width 10 height 4
type button "on"
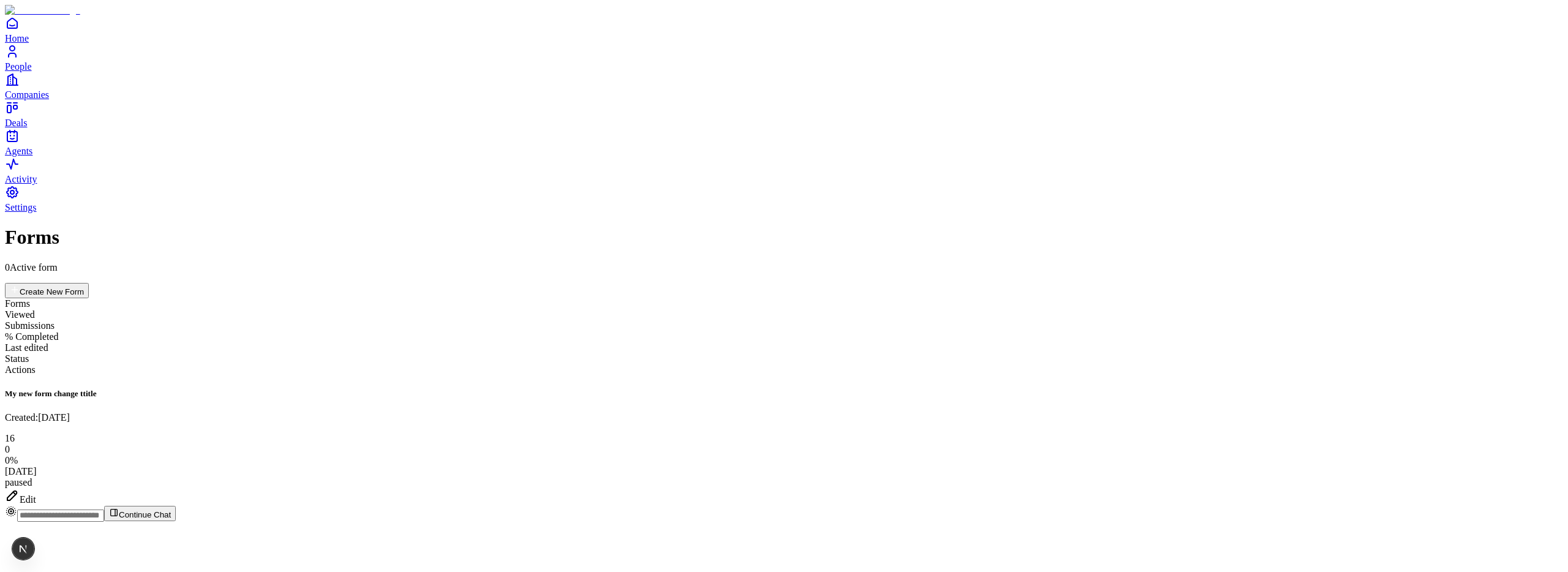
click at [1500, 488] on div "Edit" at bounding box center [783, 497] width 1557 height 17
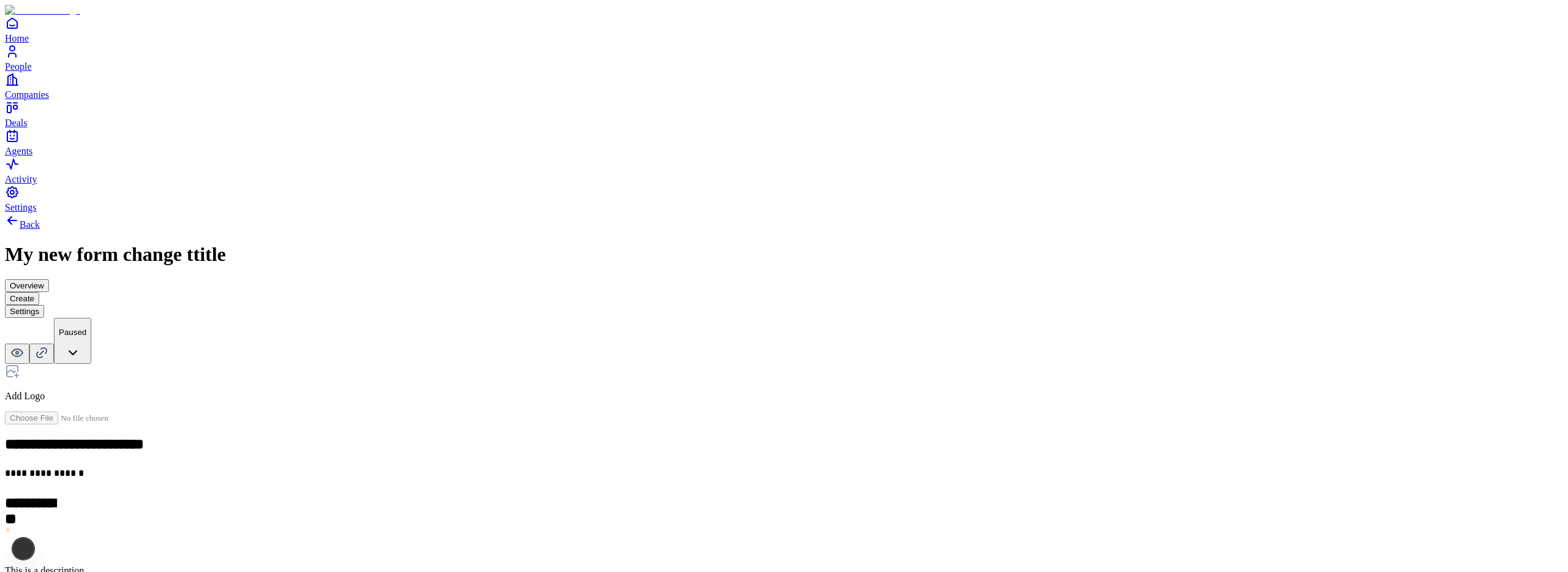
click at [44, 305] on button "Settings" at bounding box center [24, 311] width 40 height 13
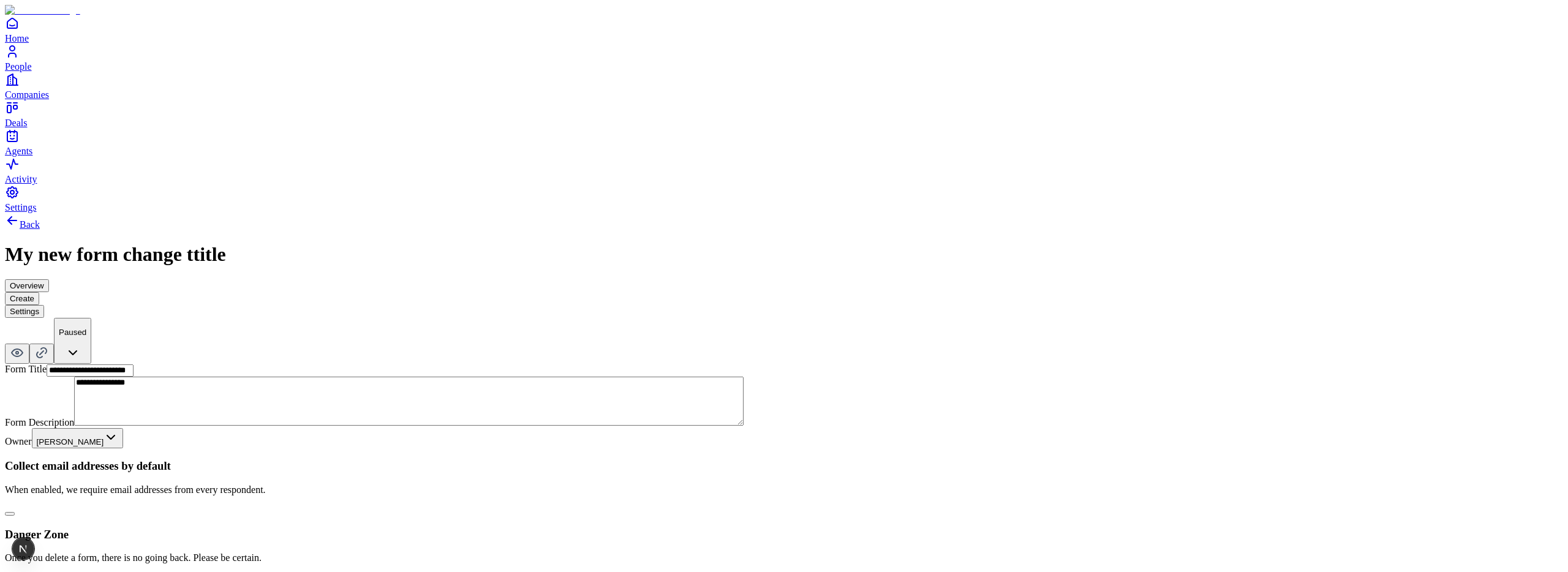
click at [14, 512] on button "button" at bounding box center [10, 514] width 10 height 4
click at [40, 292] on button "Create" at bounding box center [22, 298] width 35 height 13
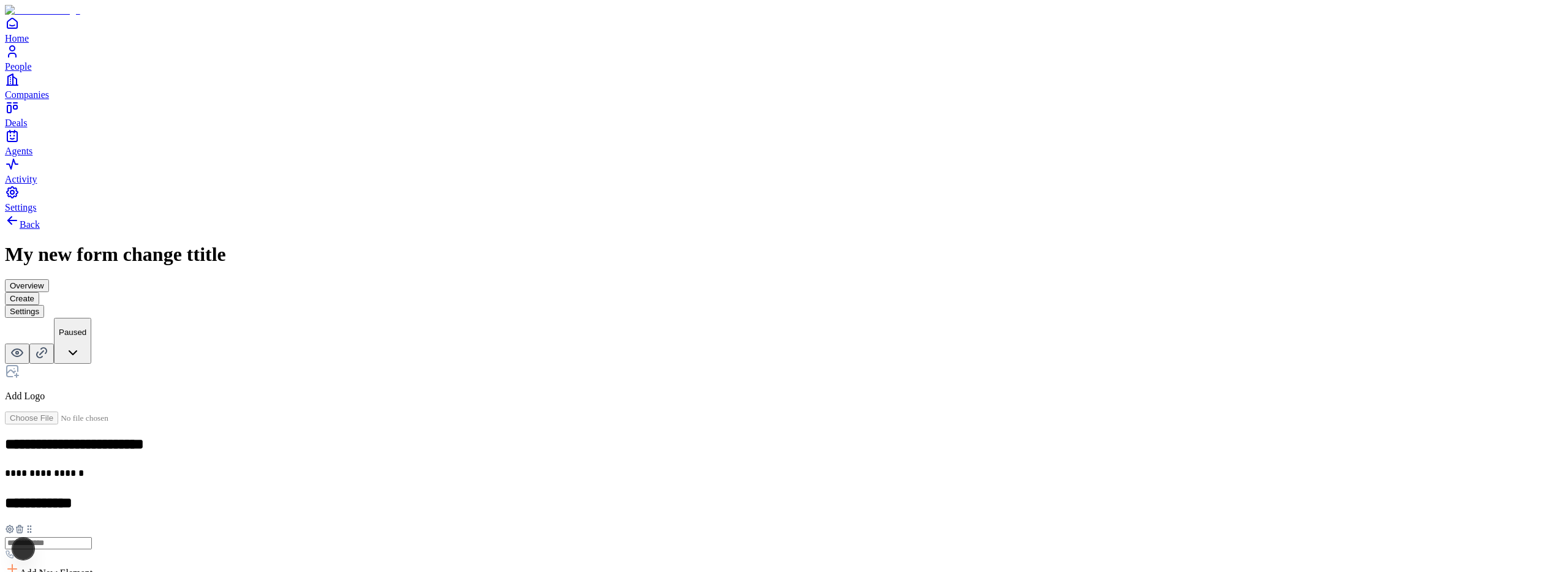
scroll to position [27, 0]
click at [44, 305] on button "Settings" at bounding box center [24, 311] width 40 height 13
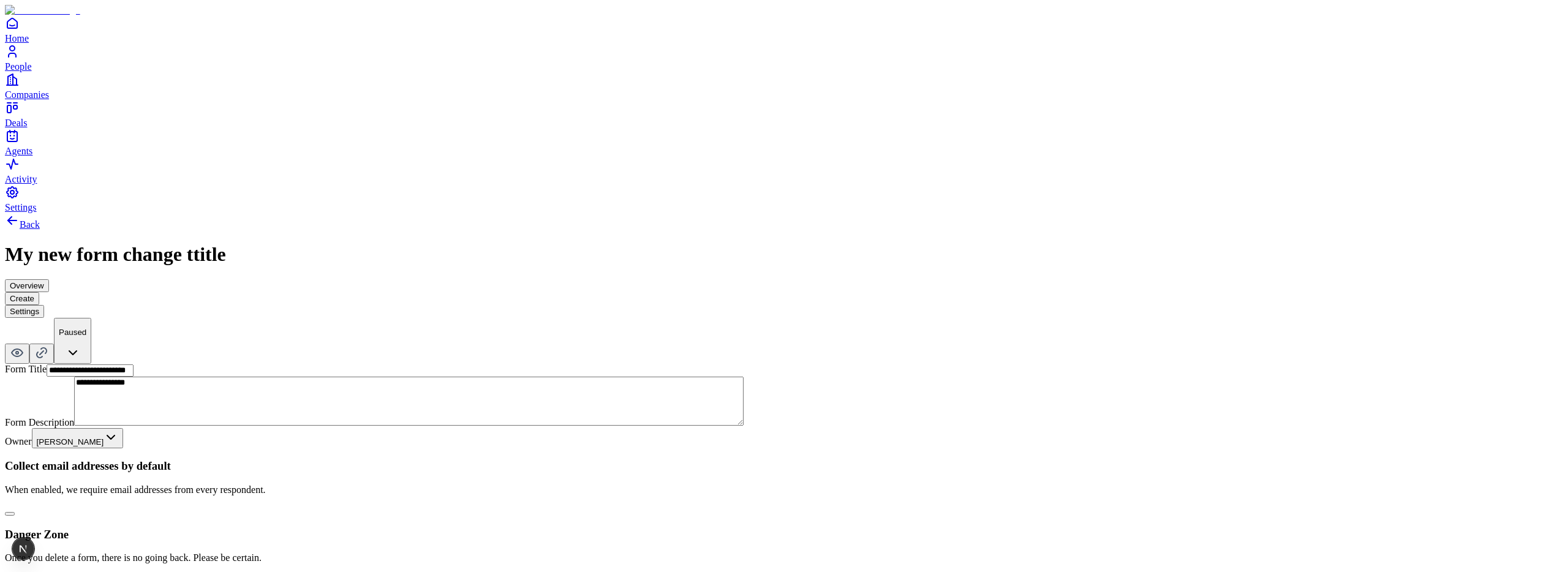
click at [14, 512] on button "button" at bounding box center [10, 514] width 10 height 4
click at [40, 292] on button "Create" at bounding box center [22, 298] width 35 height 13
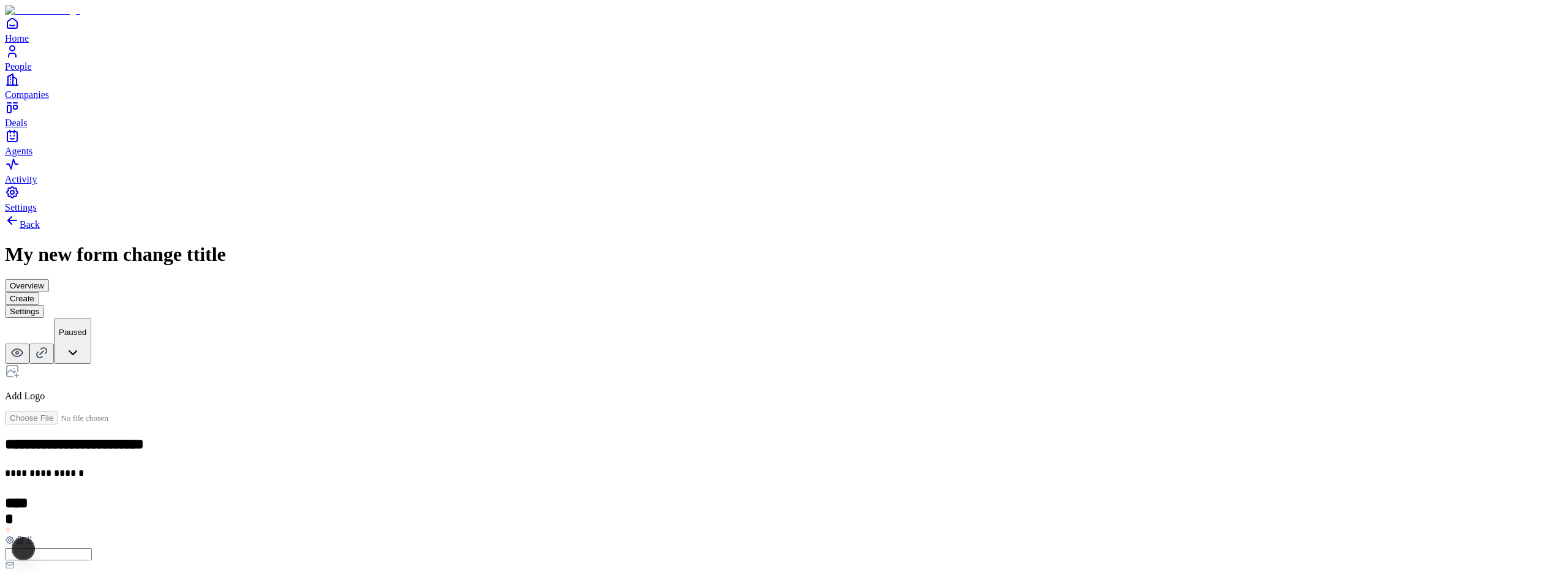
click at [44, 305] on button "Settings" at bounding box center [24, 311] width 40 height 13
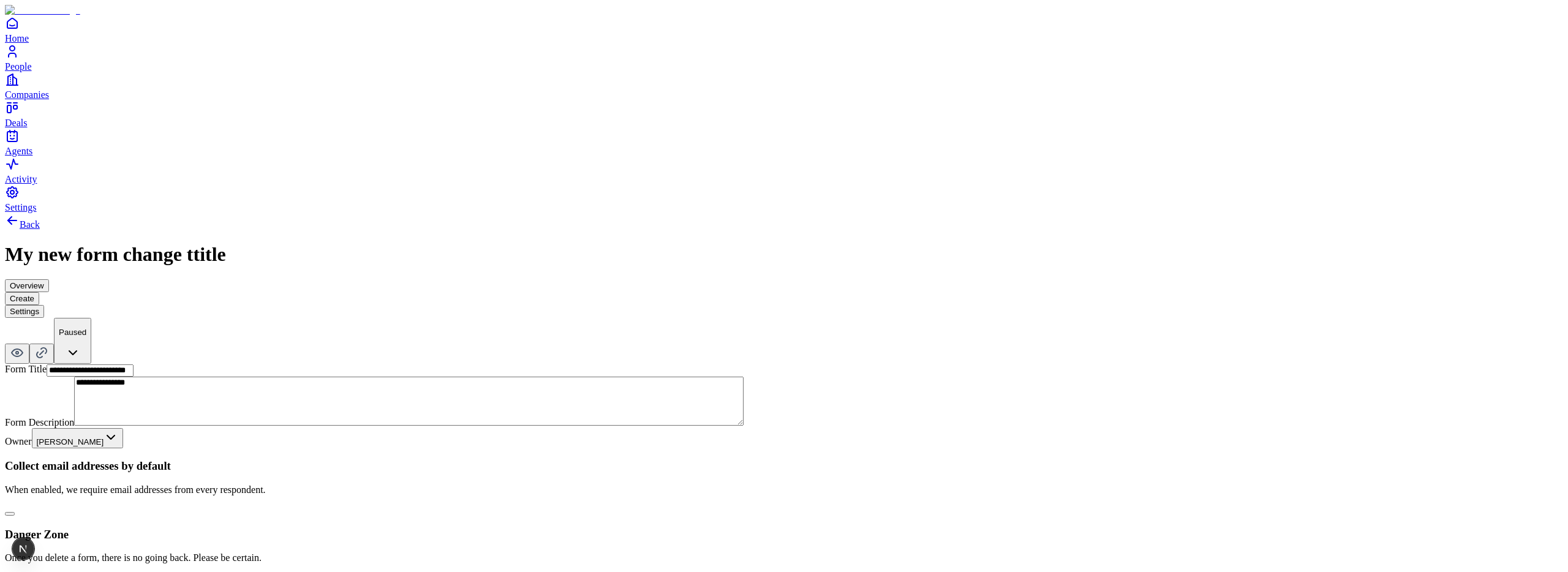
click at [14, 512] on button "button" at bounding box center [10, 514] width 10 height 4
click at [40, 292] on button "Create" at bounding box center [22, 298] width 35 height 13
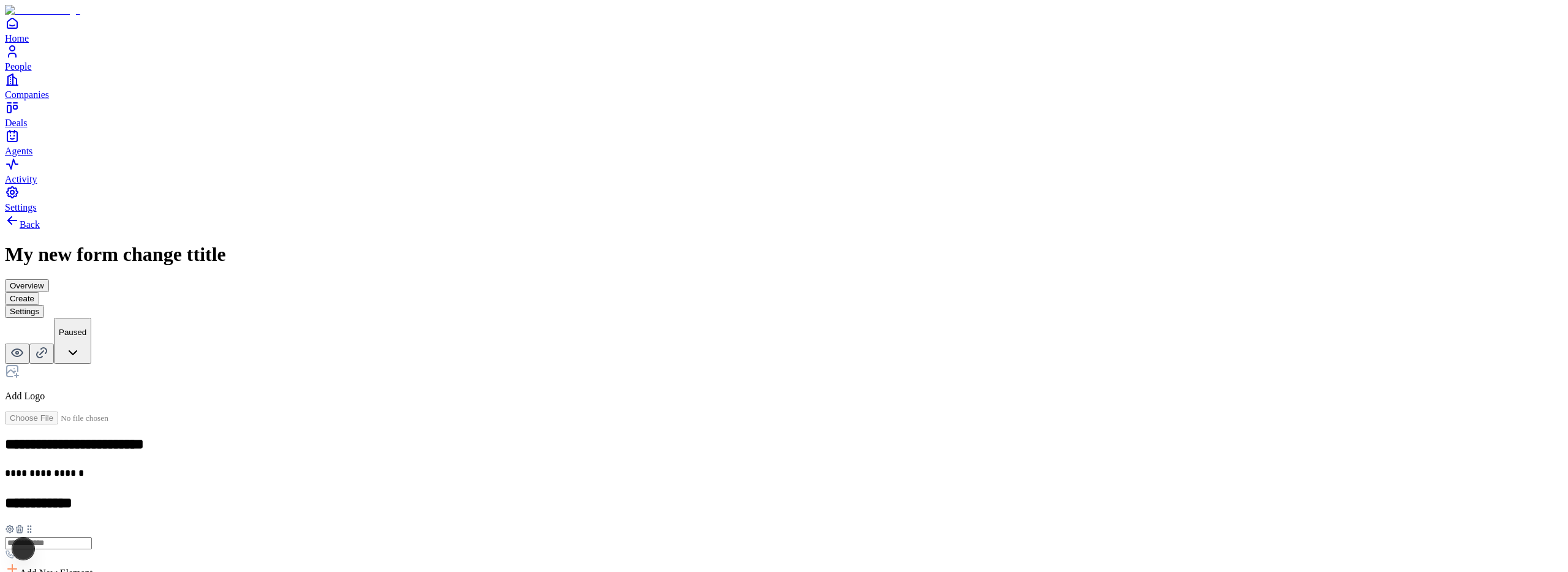
click at [44, 305] on button "Settings" at bounding box center [24, 311] width 40 height 13
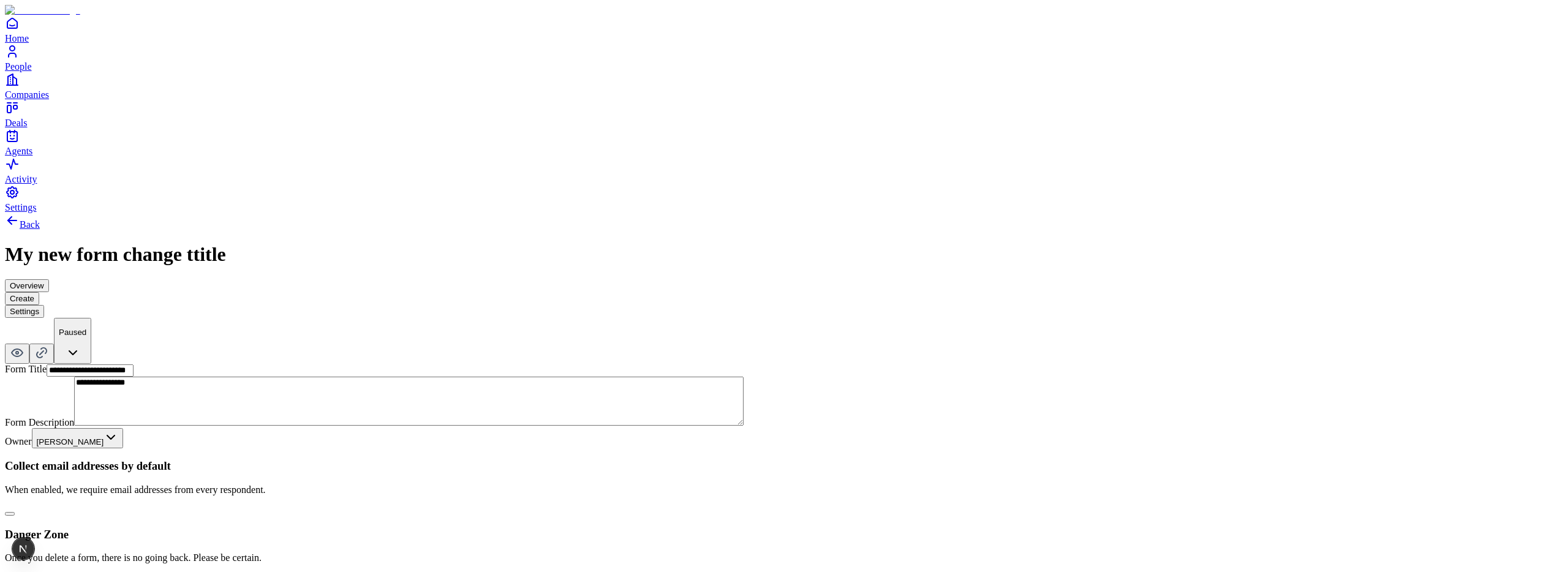
click at [14, 512] on button "button" at bounding box center [10, 514] width 10 height 4
click at [40, 292] on button "Create" at bounding box center [22, 298] width 35 height 13
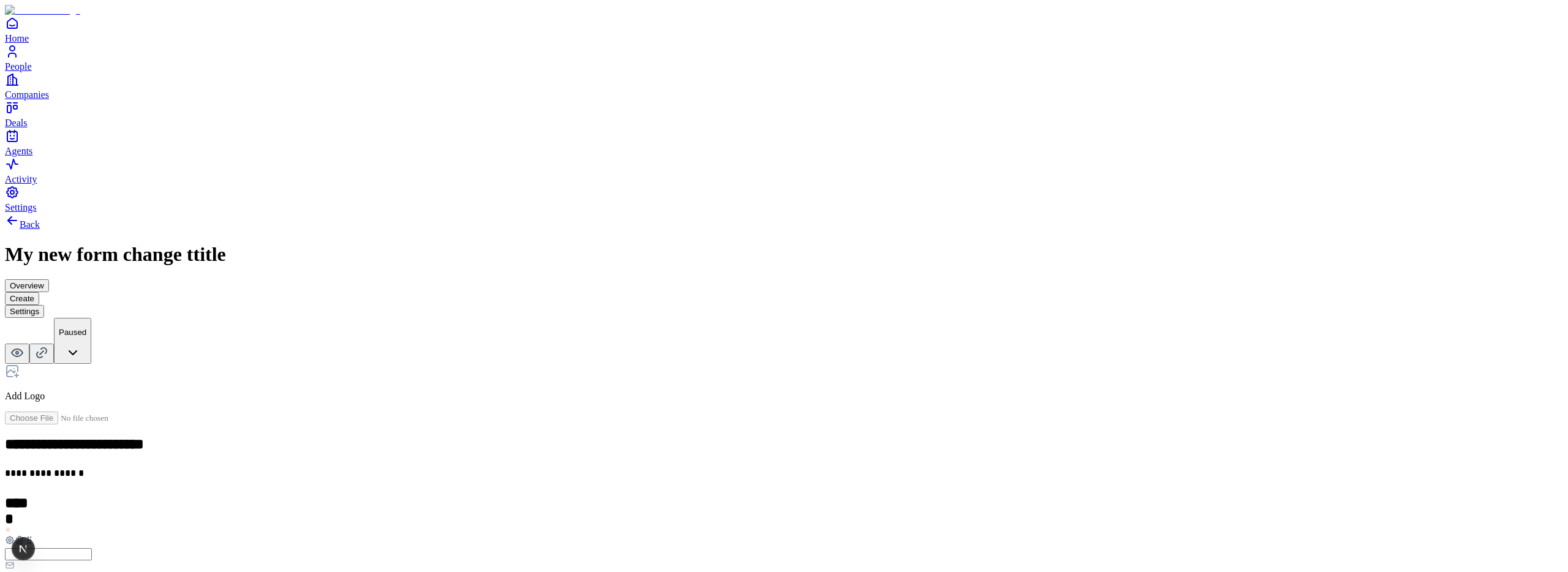
click at [44, 305] on button "Settings" at bounding box center [24, 311] width 40 height 13
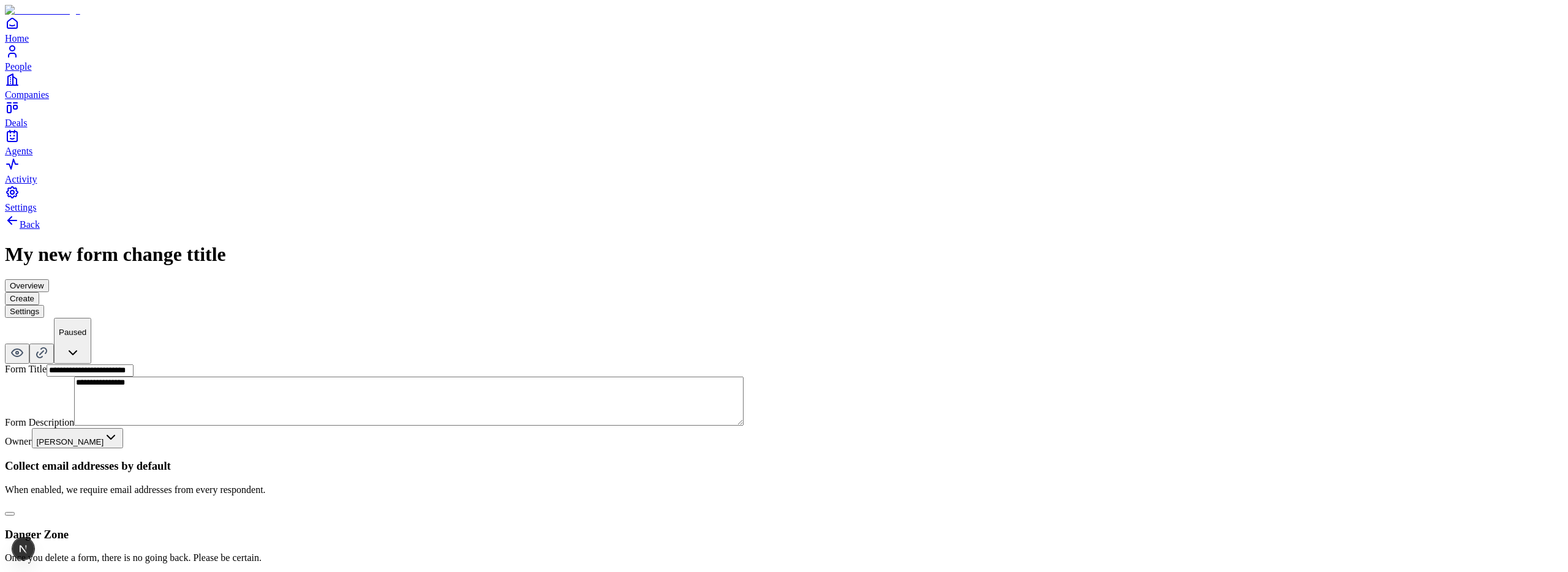
click at [40, 292] on button "Create" at bounding box center [22, 298] width 35 height 13
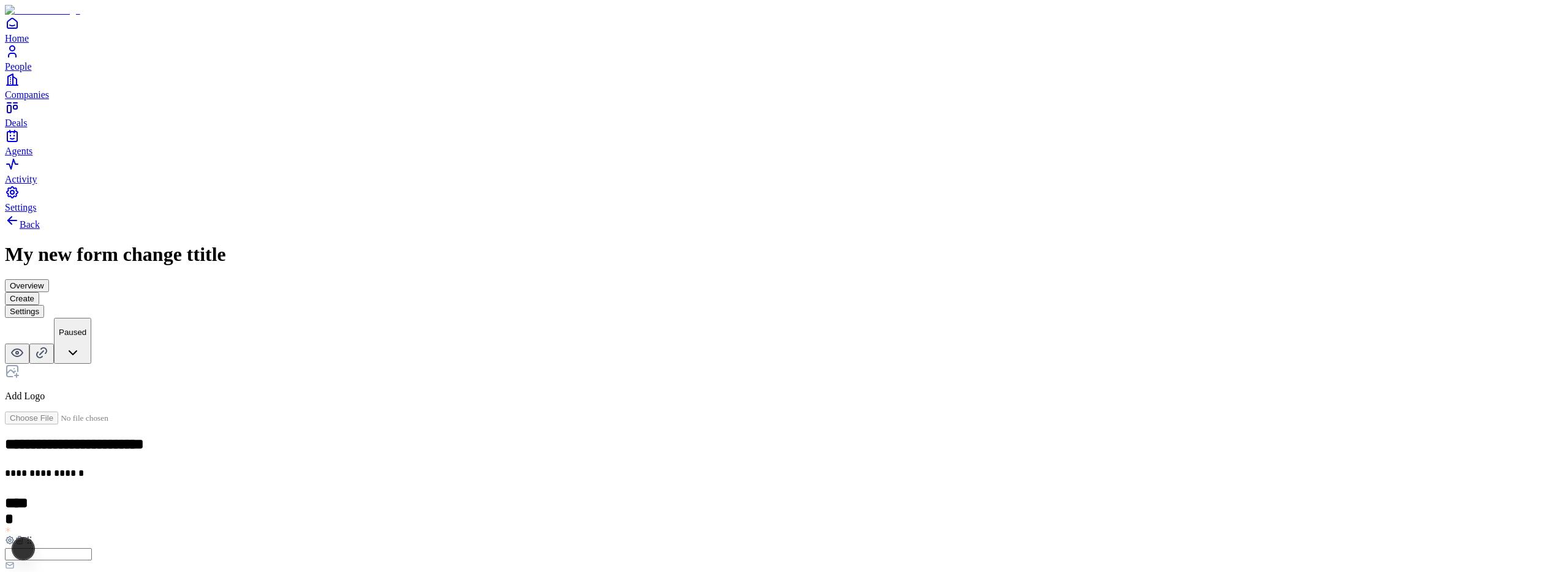
click at [44, 305] on button "Settings" at bounding box center [24, 311] width 40 height 13
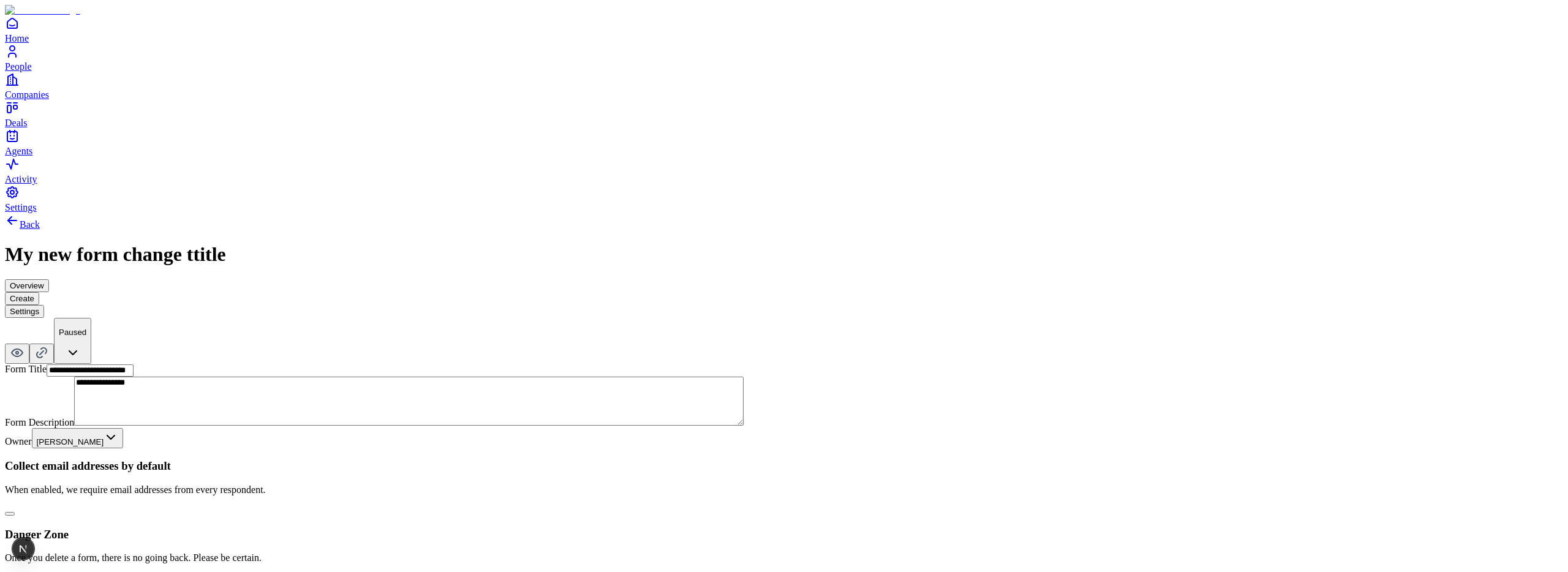
click at [14, 512] on button "button" at bounding box center [10, 514] width 10 height 4
click at [40, 292] on button "Create" at bounding box center [22, 298] width 35 height 13
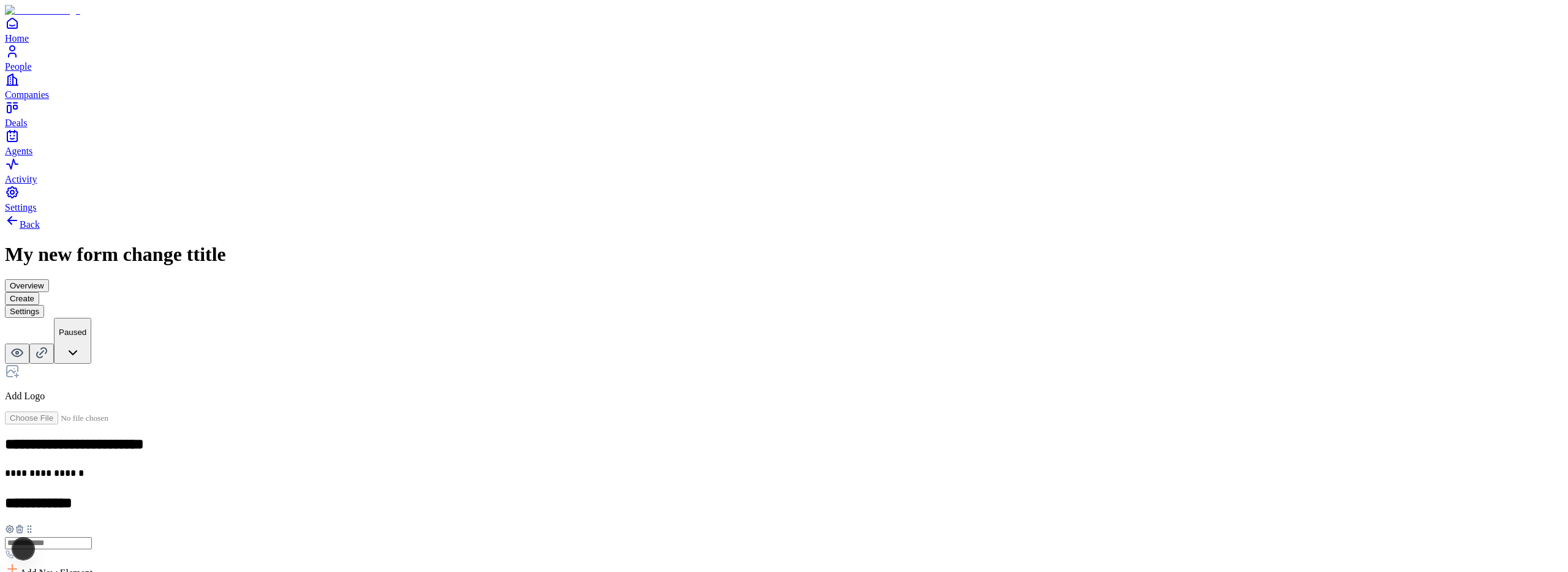
click at [44, 305] on button "Settings" at bounding box center [24, 311] width 40 height 13
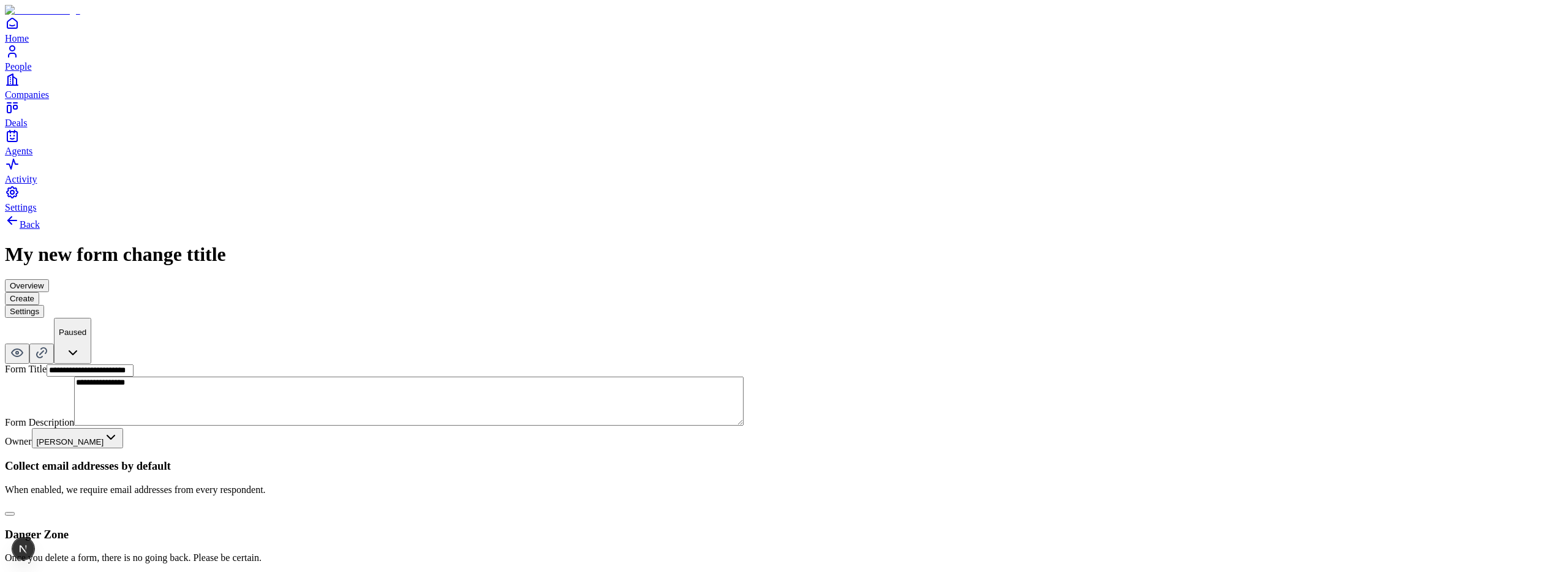
click at [14, 512] on button "button" at bounding box center [10, 514] width 10 height 4
click at [40, 292] on button "Create" at bounding box center [22, 298] width 35 height 13
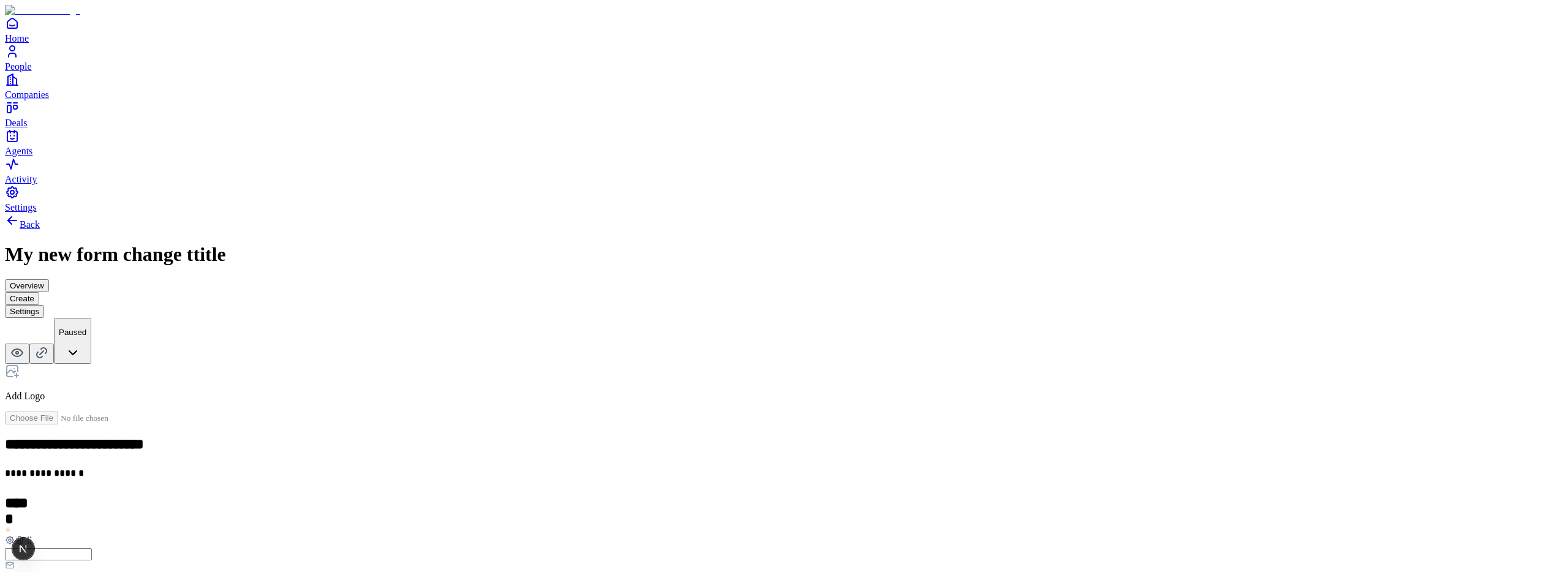
click at [24, 535] on icon at bounding box center [19, 540] width 10 height 10
click at [44, 305] on button "Settings" at bounding box center [24, 311] width 40 height 13
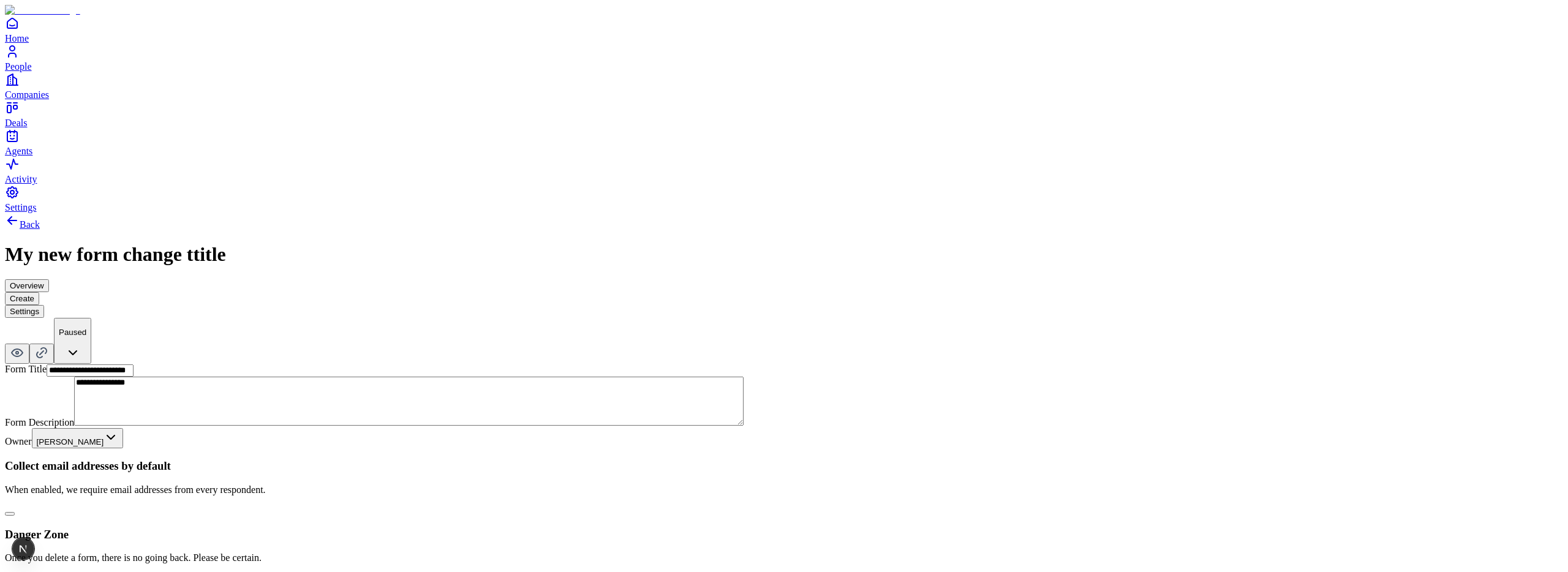
click at [40, 292] on button "Create" at bounding box center [22, 298] width 35 height 13
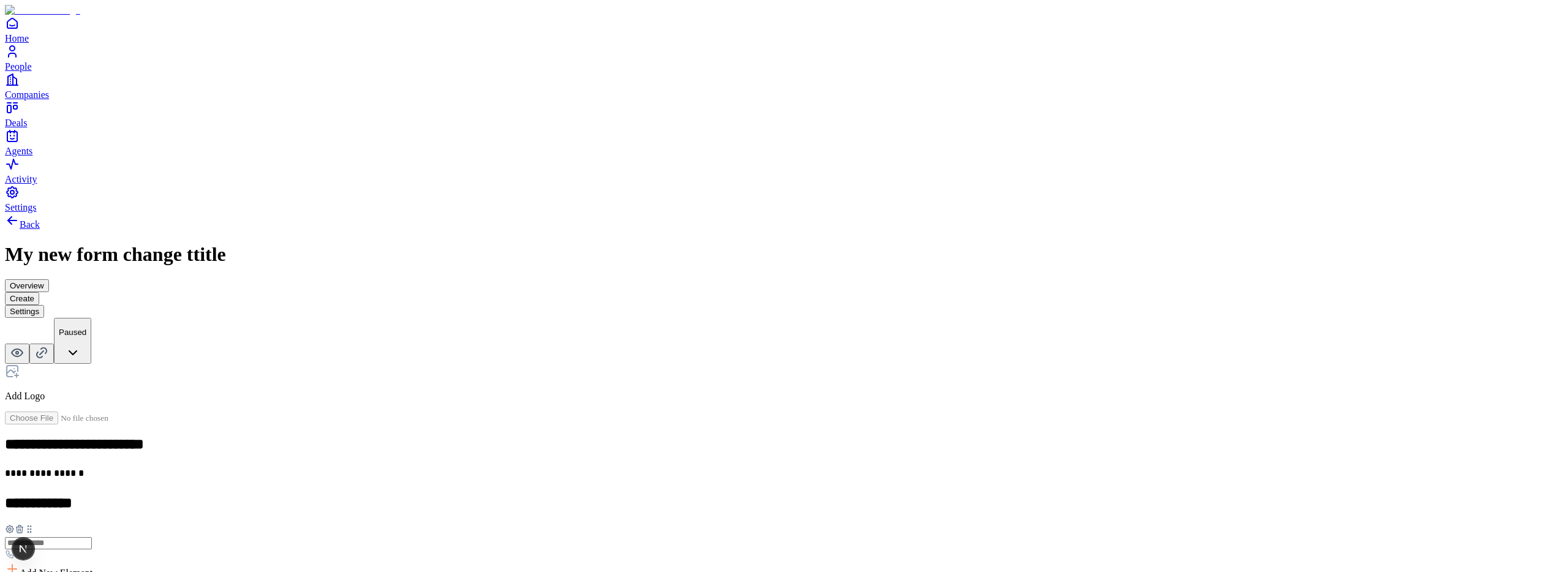
click at [44, 305] on button "Settings" at bounding box center [24, 311] width 40 height 13
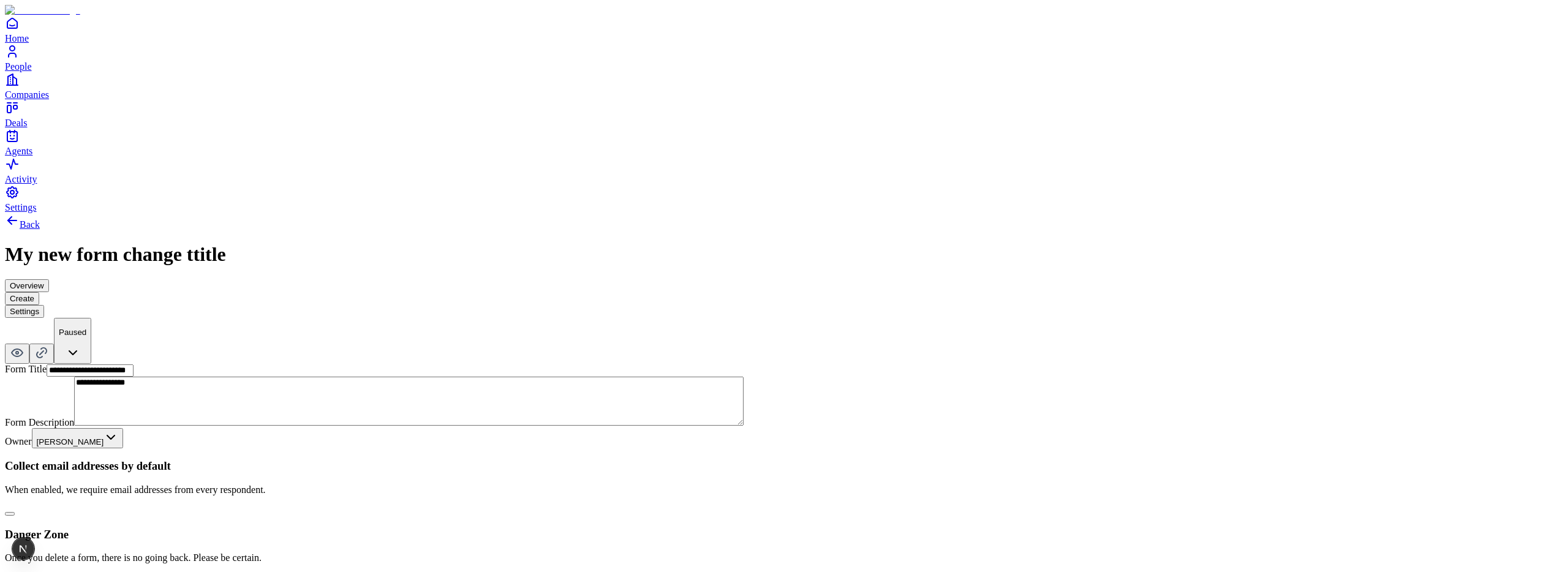
click at [742, 459] on div "Collect email addresses by default When enabled, we require email addresses fro…" at bounding box center [783, 487] width 1557 height 57
click at [14, 512] on button "button" at bounding box center [10, 514] width 10 height 4
click at [40, 292] on button "Create" at bounding box center [22, 298] width 35 height 13
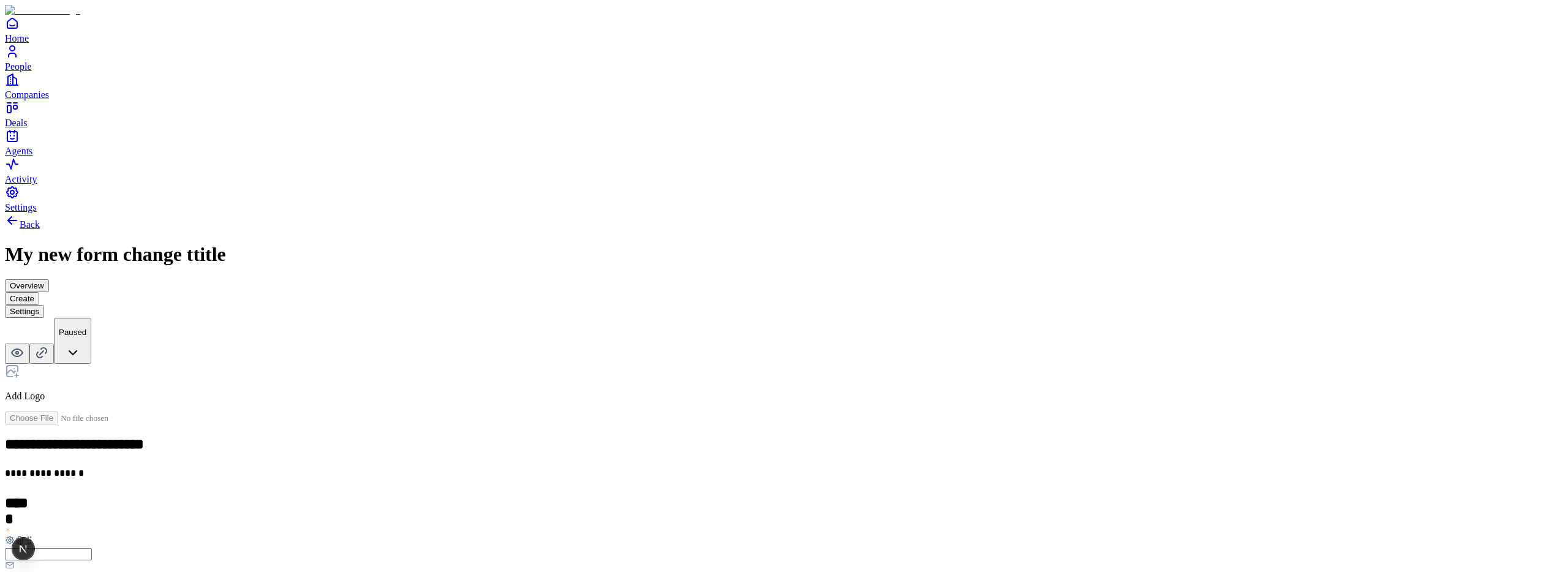
click at [24, 535] on icon at bounding box center [19, 540] width 10 height 10
click at [44, 305] on button "Settings" at bounding box center [24, 311] width 40 height 13
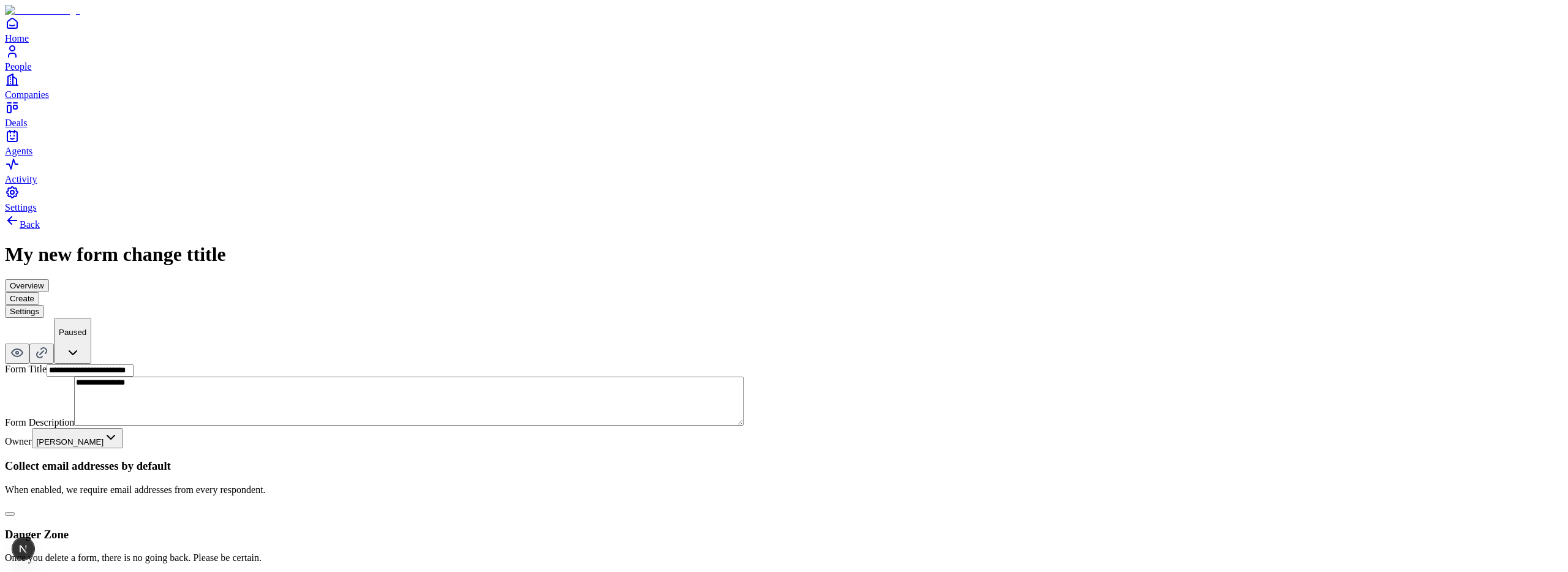
click at [40, 292] on button "Create" at bounding box center [22, 298] width 35 height 13
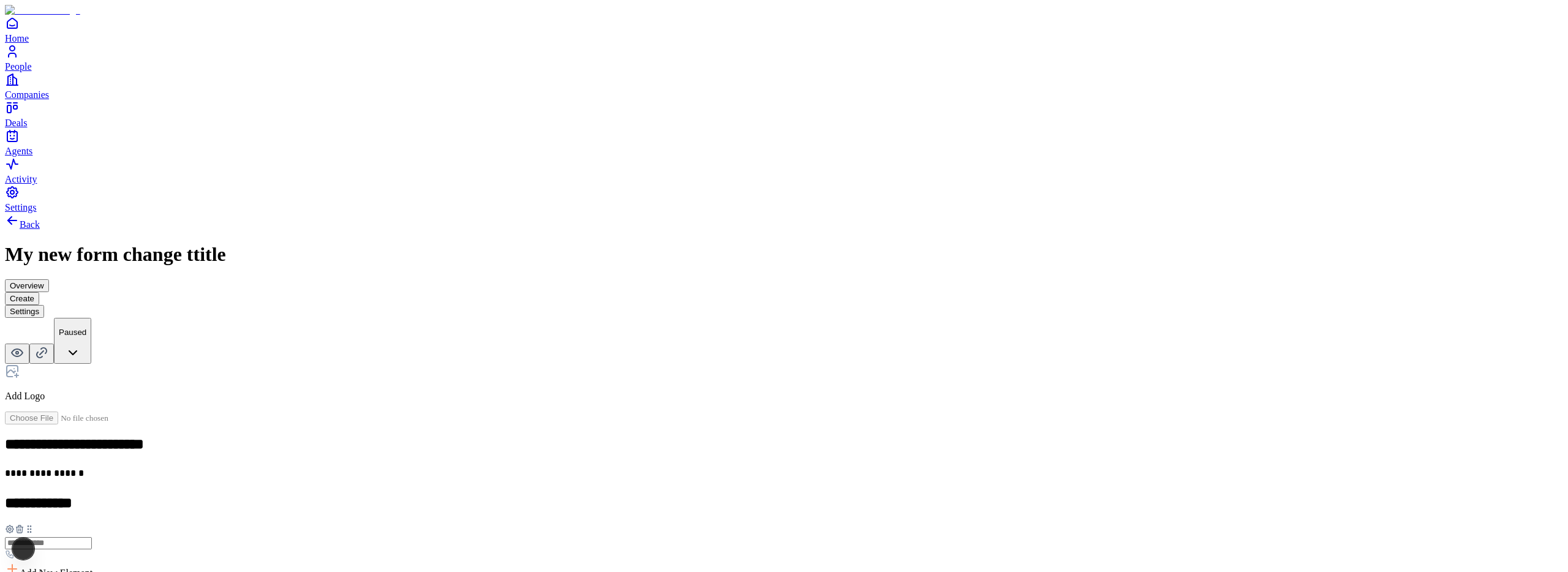
click at [44, 305] on button "Settings" at bounding box center [24, 311] width 40 height 13
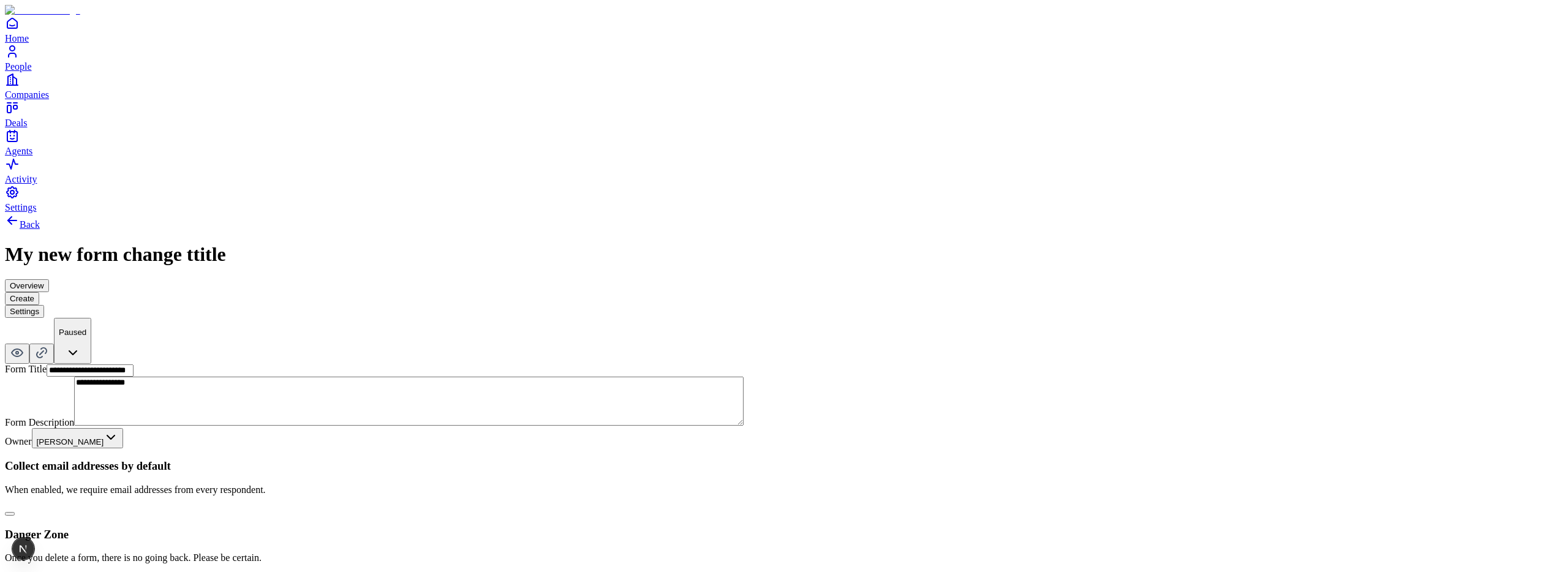
click at [14, 512] on button "button" at bounding box center [10, 514] width 10 height 4
click at [40, 292] on button "Create" at bounding box center [22, 298] width 35 height 13
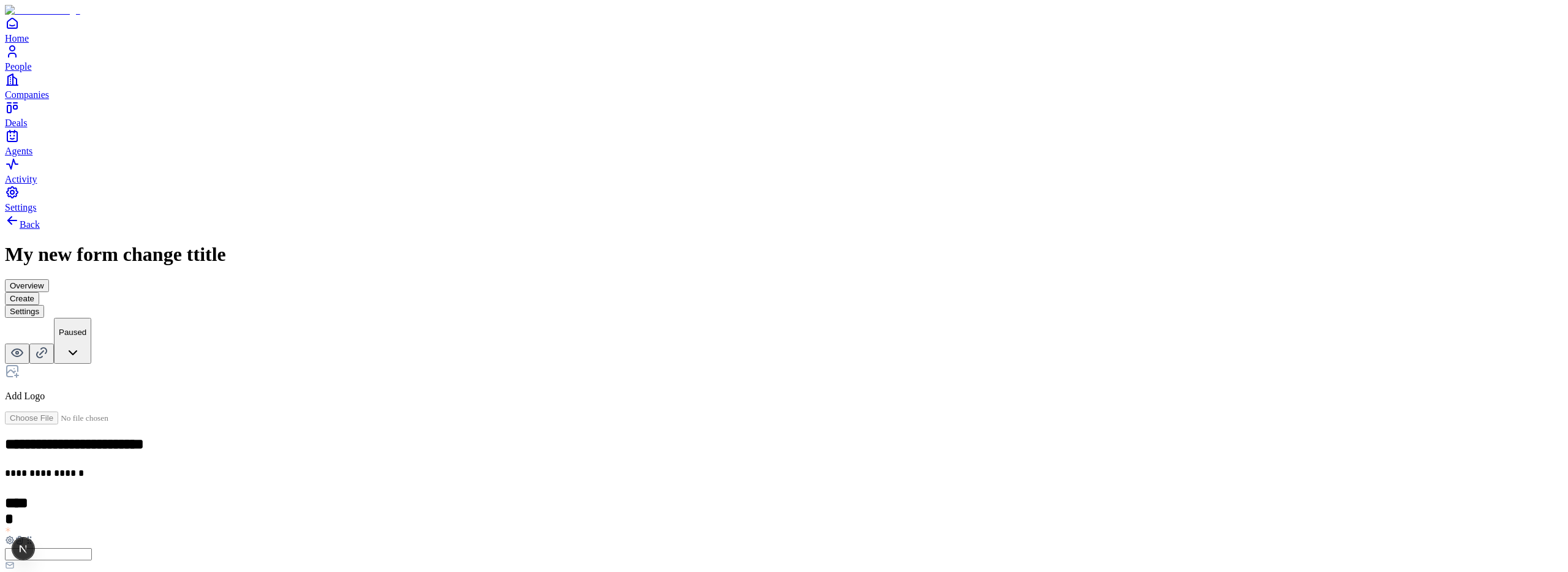
click at [19, 539] on icon at bounding box center [19, 540] width 0 height 3
click at [44, 305] on button "Settings" at bounding box center [24, 311] width 40 height 13
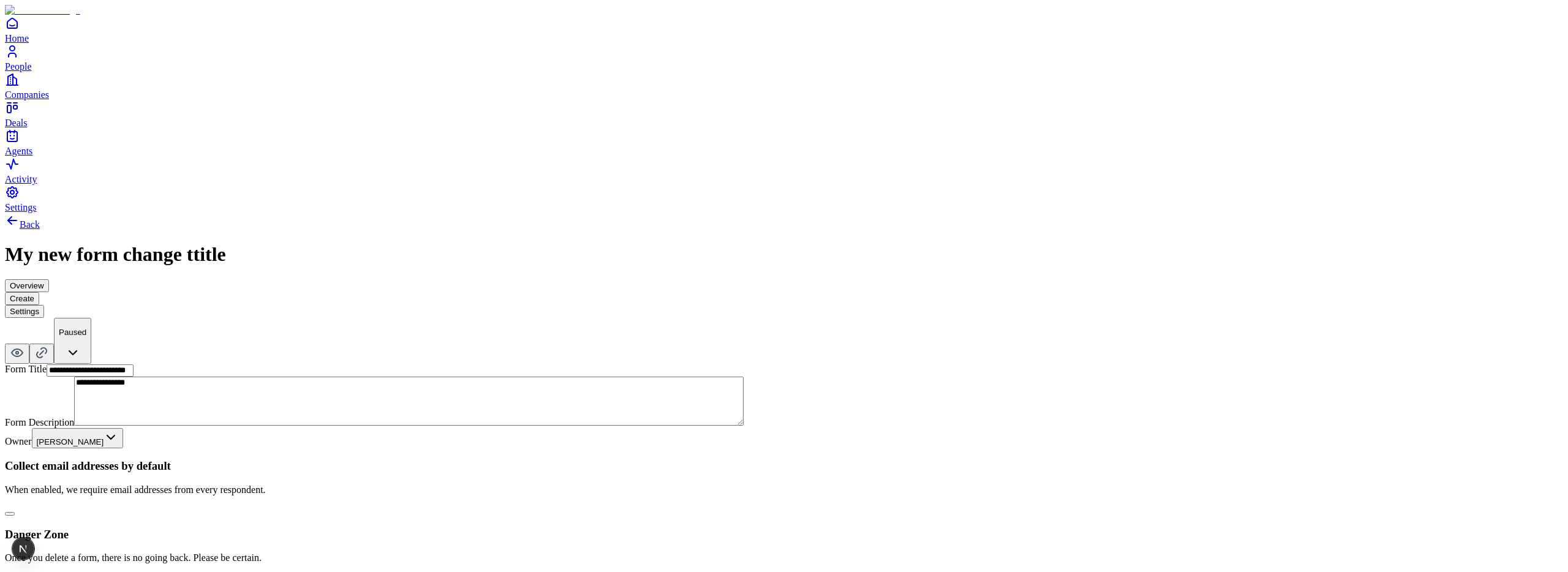
click at [40, 292] on button "Create" at bounding box center [22, 298] width 35 height 13
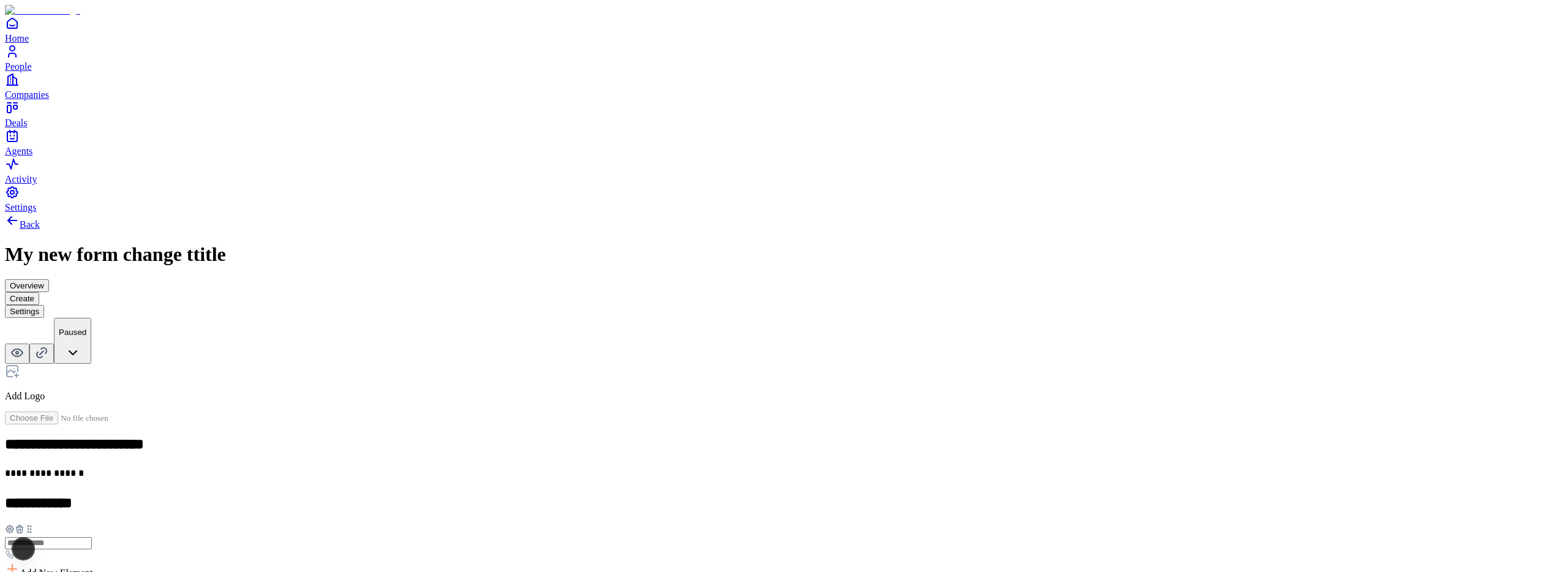
click at [44, 305] on button "Settings" at bounding box center [24, 311] width 40 height 13
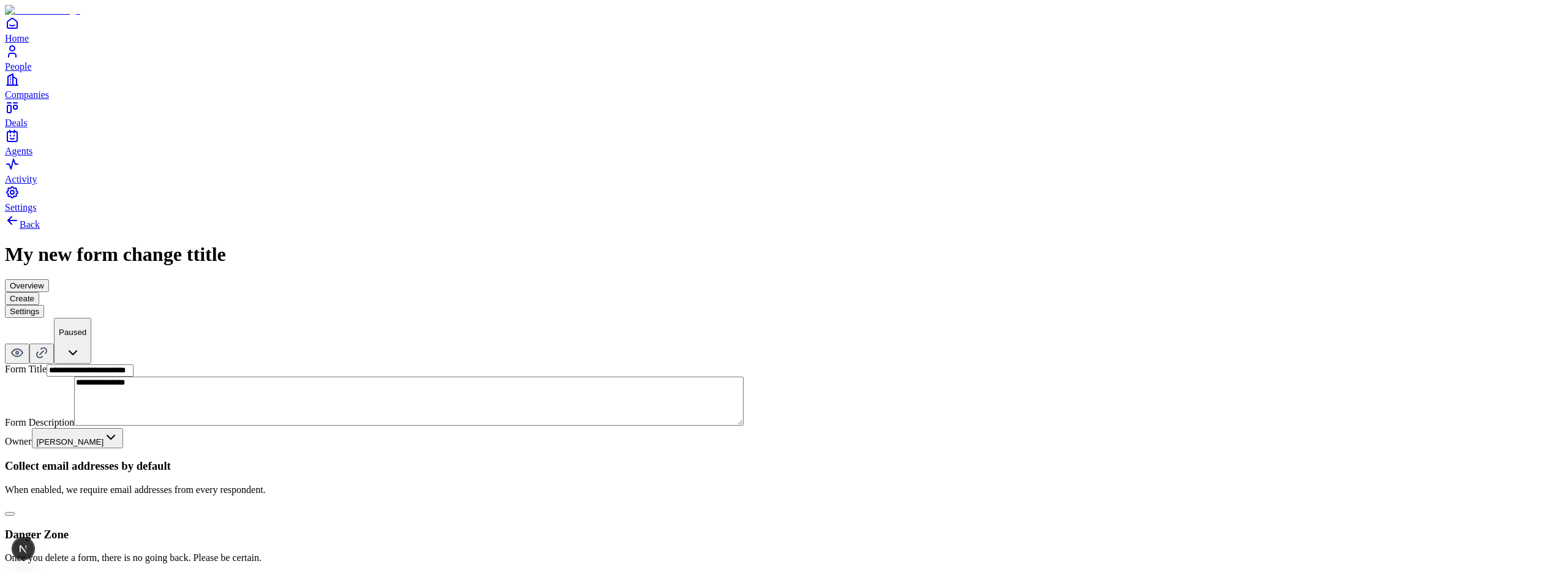
click at [40, 292] on button "Create" at bounding box center [22, 298] width 35 height 13
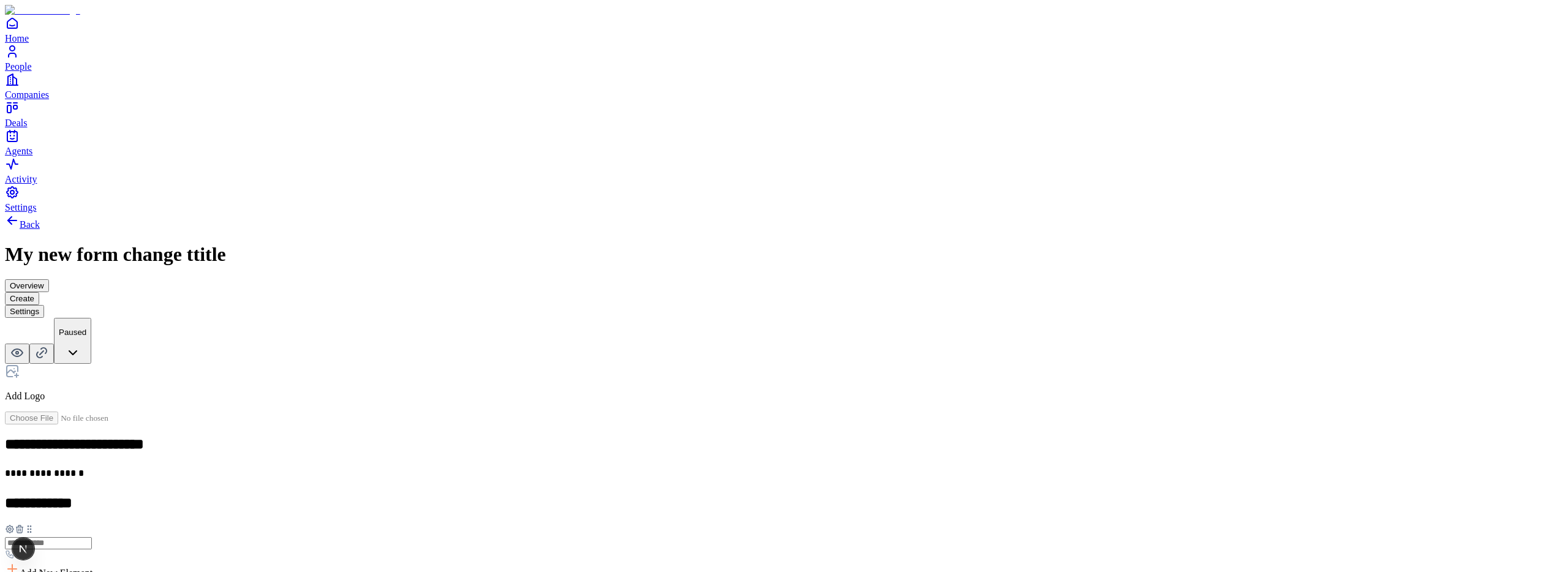
click at [44, 305] on button "Settings" at bounding box center [24, 311] width 40 height 13
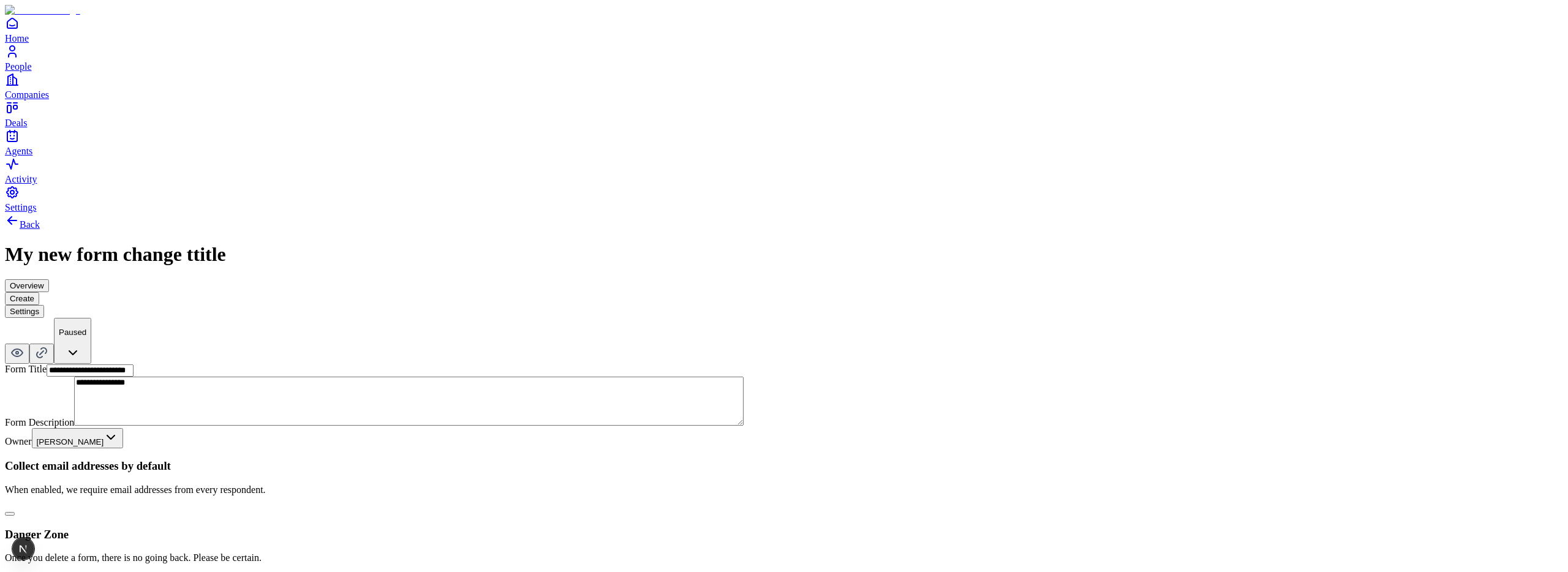
click at [14, 512] on button "button" at bounding box center [10, 514] width 10 height 4
click at [40, 292] on button "Create" at bounding box center [22, 298] width 35 height 13
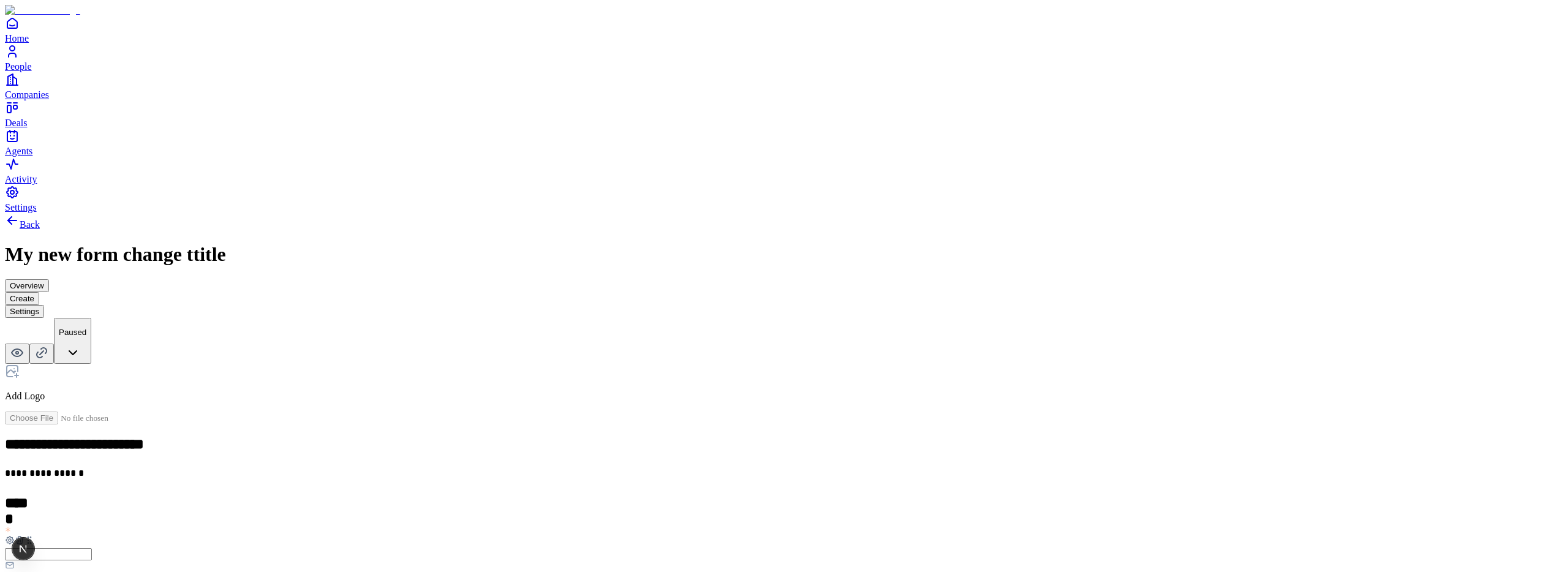
click at [44, 305] on button "Settings" at bounding box center [24, 311] width 40 height 13
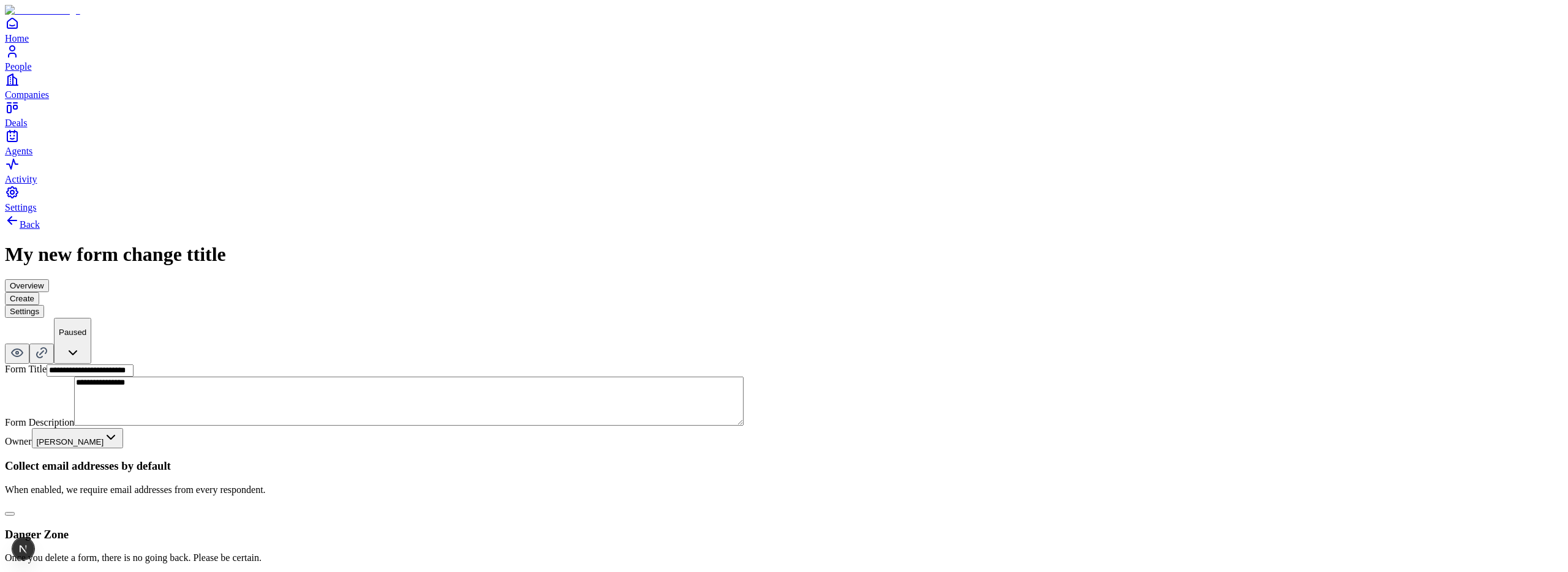
click at [14, 512] on button "button" at bounding box center [10, 514] width 10 height 4
click at [40, 292] on button "Create" at bounding box center [22, 298] width 35 height 13
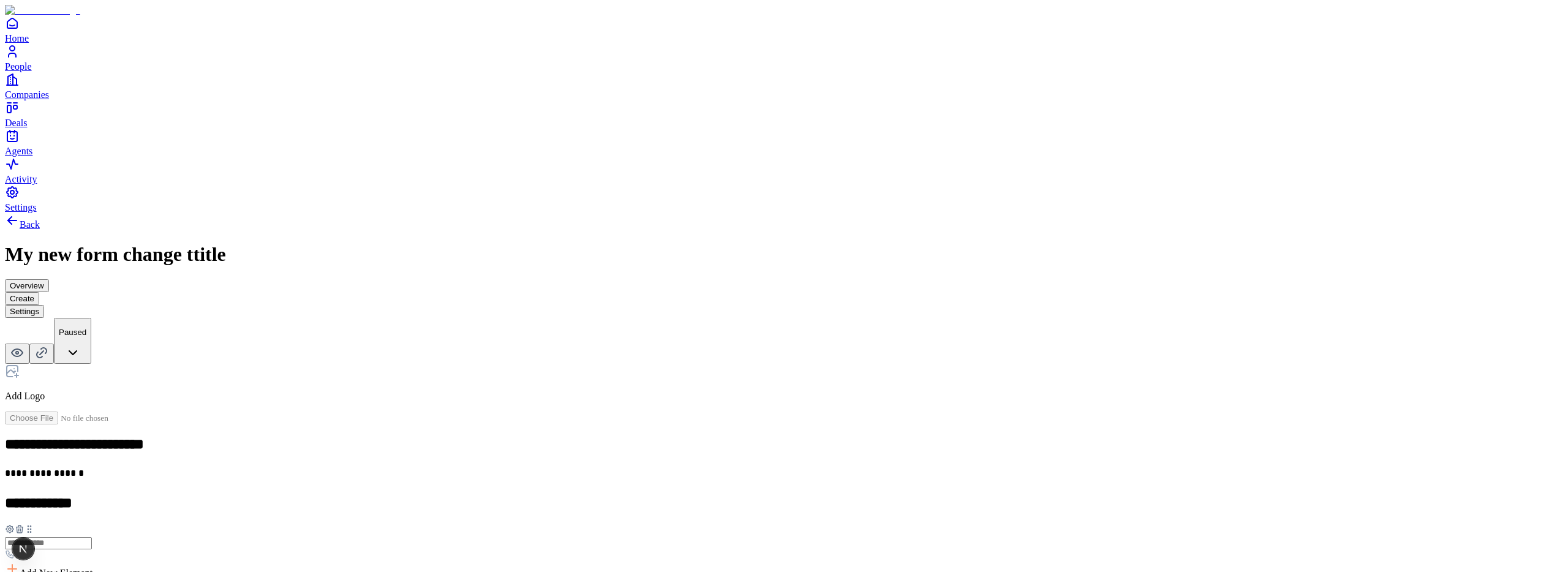
click at [44, 305] on button "Settings" at bounding box center [24, 311] width 40 height 13
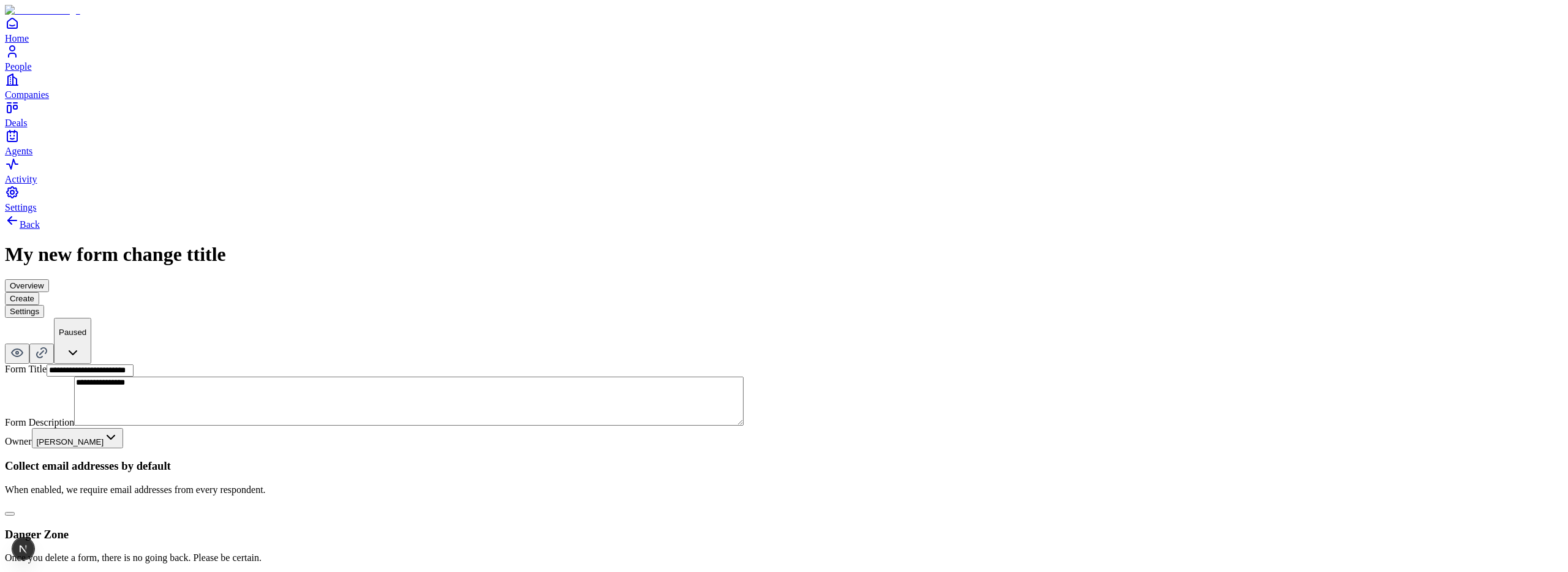
click at [14, 512] on button "button" at bounding box center [10, 514] width 10 height 4
click at [40, 292] on button "Create" at bounding box center [22, 298] width 35 height 13
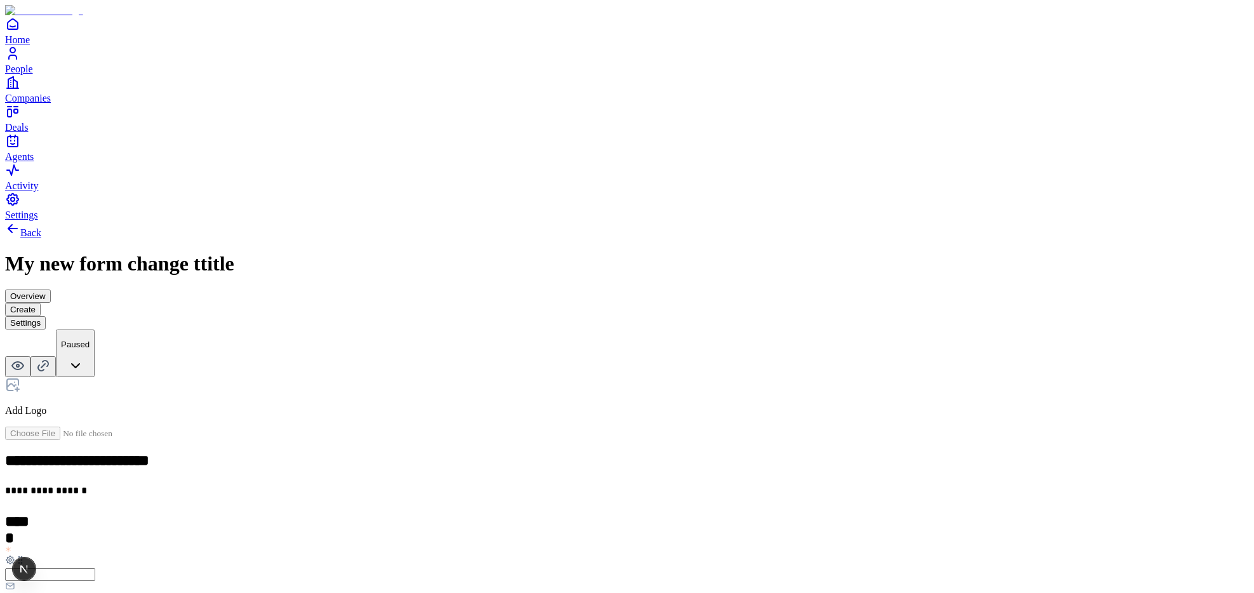
scroll to position [129, 0]
click at [46, 316] on button "Settings" at bounding box center [25, 322] width 41 height 13
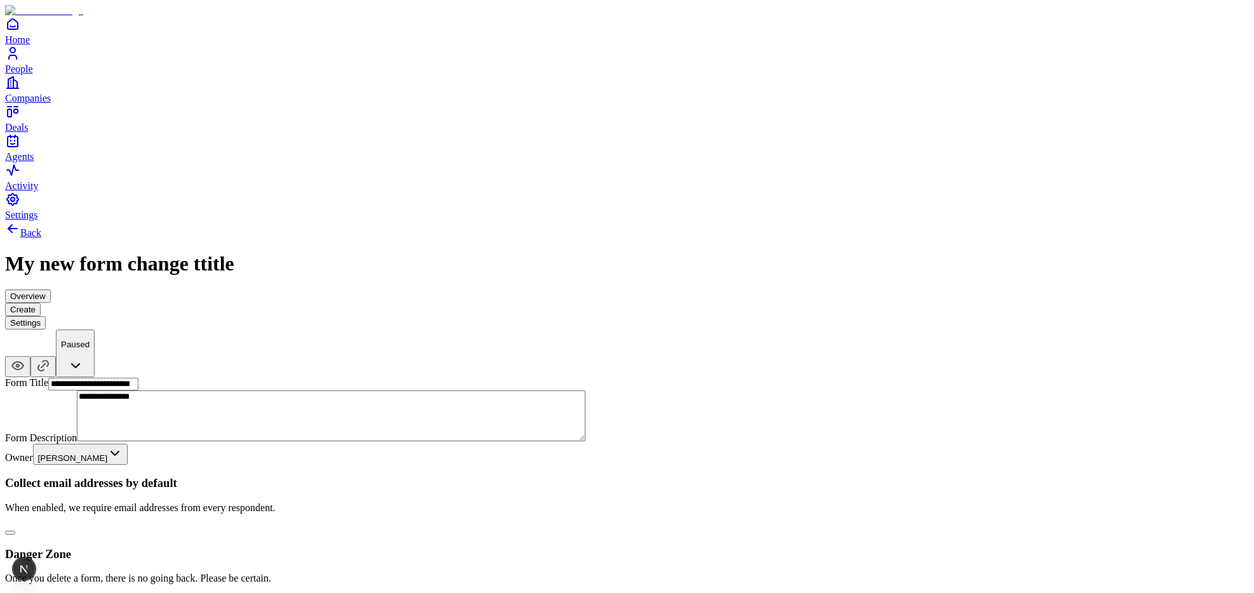
click at [15, 531] on button "button" at bounding box center [10, 533] width 10 height 4
click at [41, 303] on button "Create" at bounding box center [23, 309] width 36 height 13
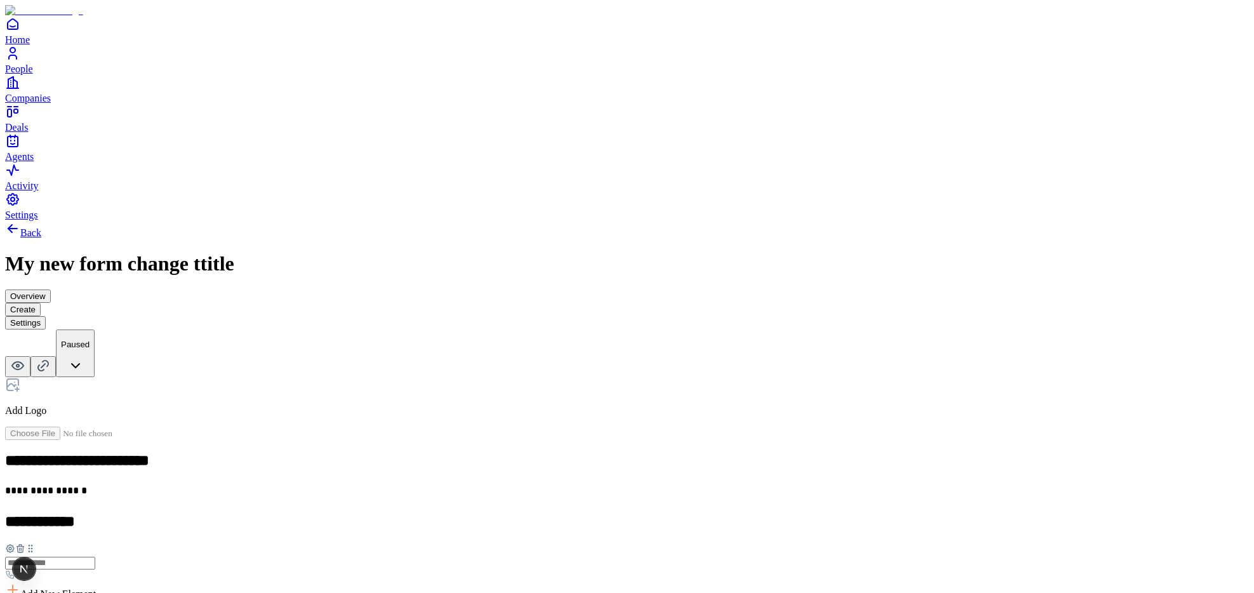
scroll to position [145, 0]
click at [46, 316] on button "Settings" at bounding box center [25, 322] width 41 height 13
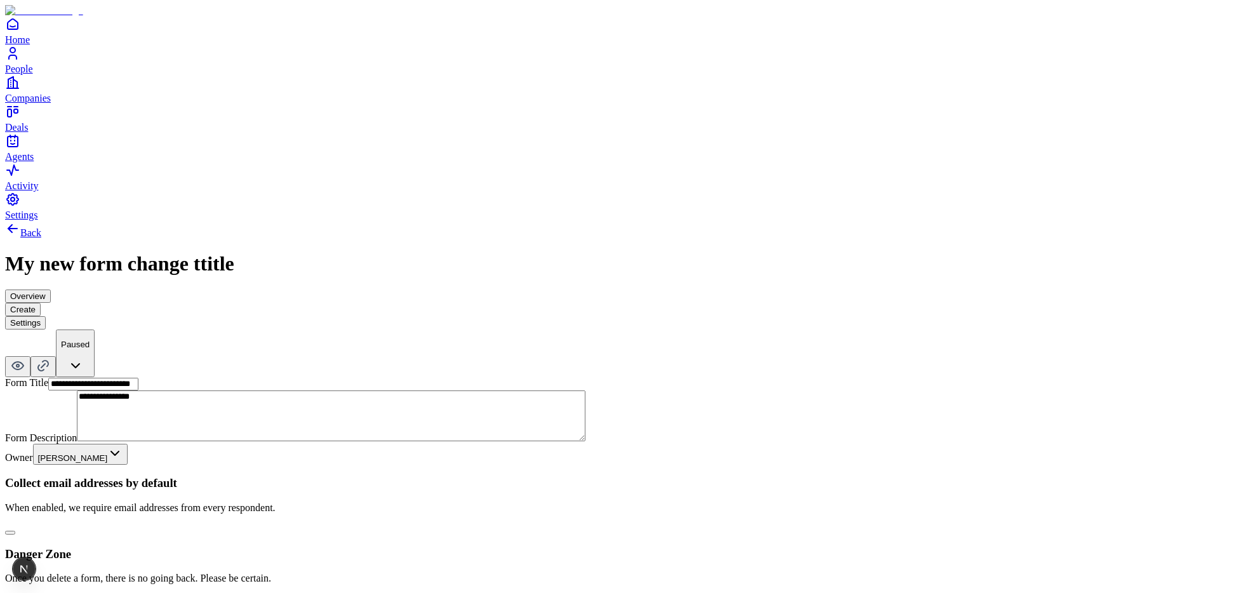
click at [15, 531] on button "button" at bounding box center [10, 533] width 10 height 4
click at [41, 303] on button "Create" at bounding box center [23, 309] width 36 height 13
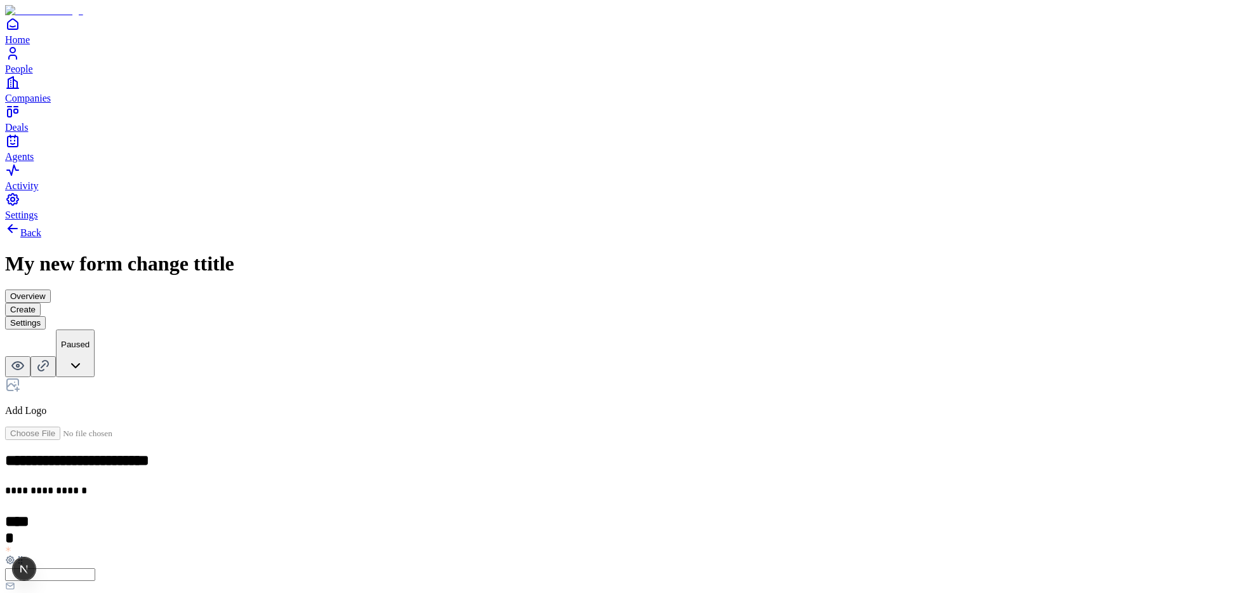
scroll to position [230, 0]
